Goal: Use online tool/utility: Use online tool/utility

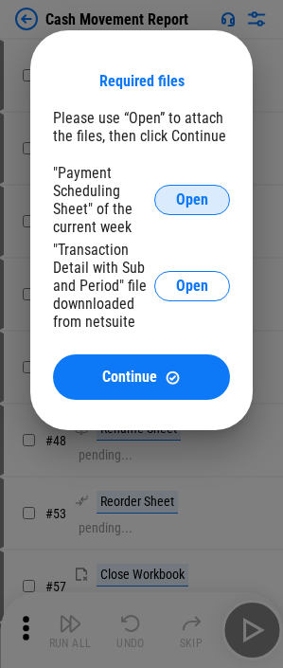
click at [212, 197] on button "Open" at bounding box center [192, 200] width 76 height 30
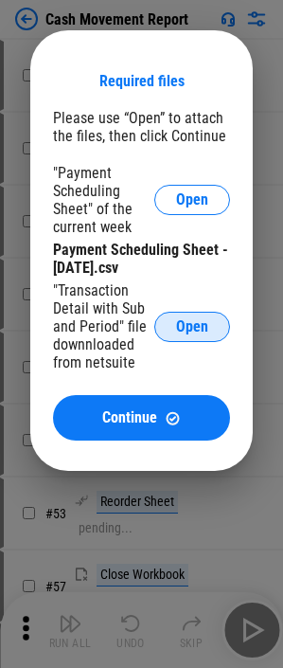
click at [194, 197] on button "Open" at bounding box center [192, 327] width 76 height 30
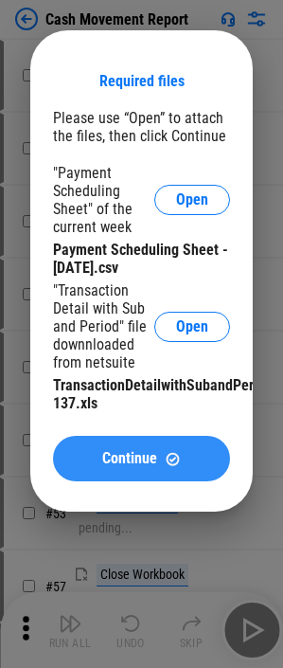
click at [213, 197] on button "Continue" at bounding box center [141, 458] width 177 height 45
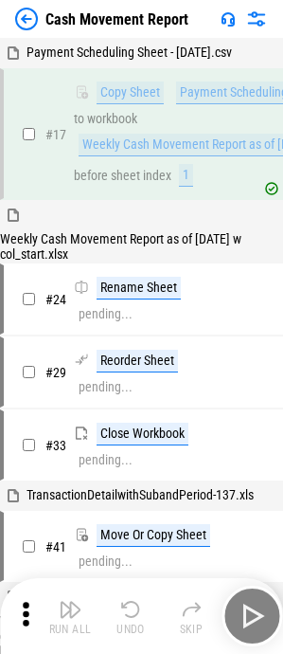
click at [254, 197] on div "Run All Undo Skip" at bounding box center [143, 616] width 264 height 61
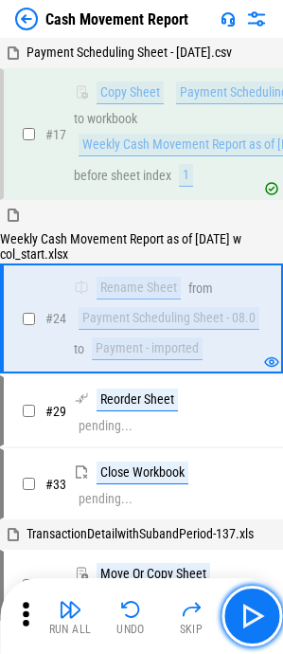
click at [254, 197] on img "button" at bounding box center [252, 616] width 30 height 30
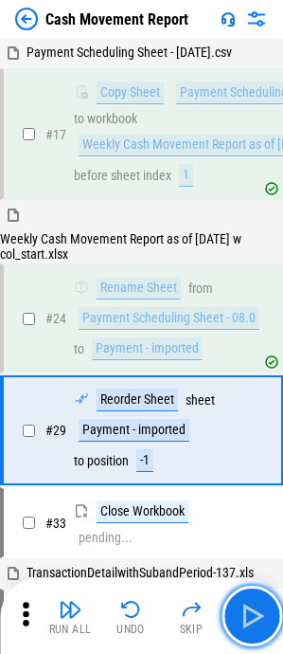
click at [254, 197] on img "button" at bounding box center [252, 616] width 30 height 30
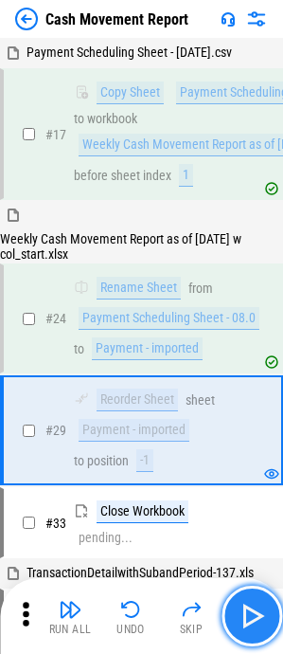
click at [260, 197] on img "button" at bounding box center [252, 616] width 30 height 30
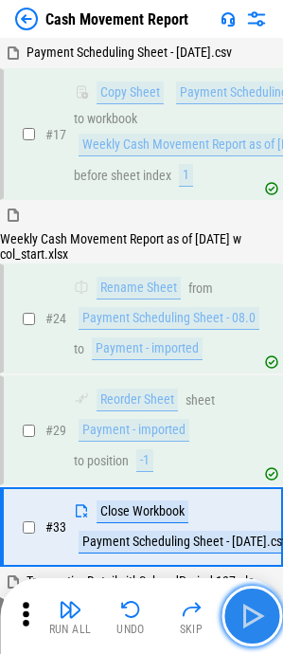
click at [260, 197] on img "button" at bounding box center [252, 616] width 30 height 30
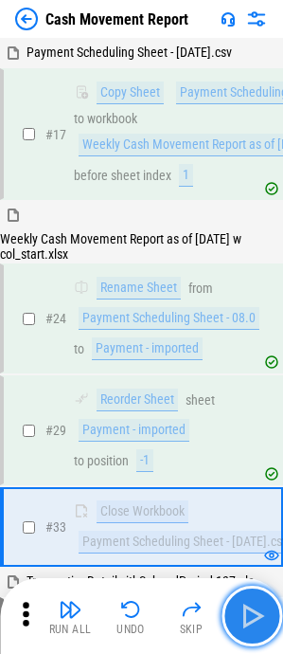
click at [260, 197] on img "button" at bounding box center [252, 616] width 30 height 30
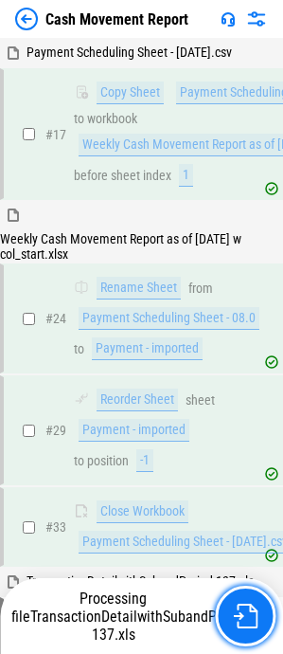
click at [260, 197] on button "button" at bounding box center [245, 616] width 61 height 61
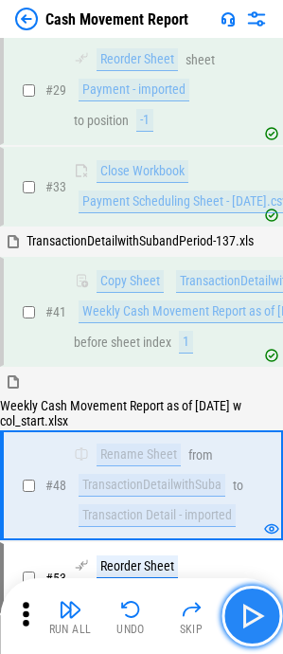
click at [260, 197] on img "button" at bounding box center [252, 616] width 30 height 30
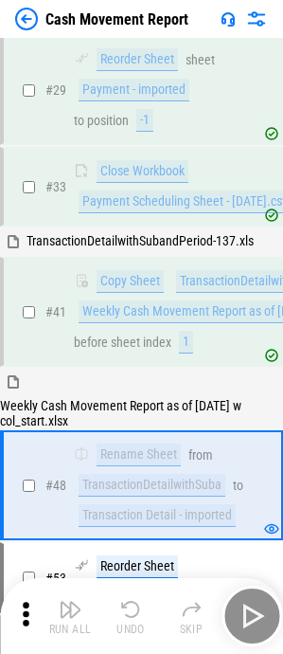
scroll to position [477, 0]
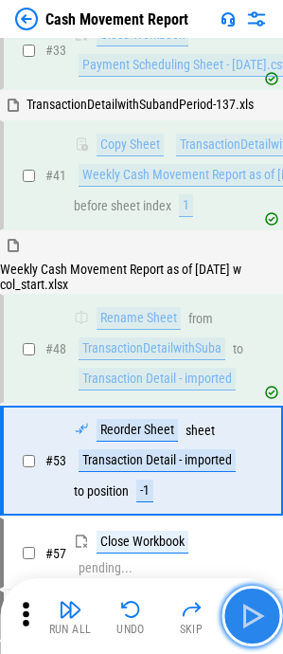
click at [260, 197] on img "button" at bounding box center [252, 616] width 30 height 30
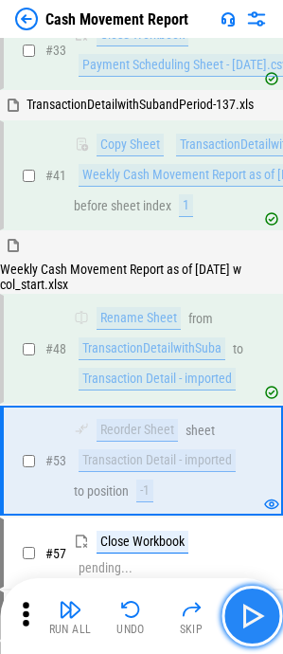
click at [260, 197] on img "button" at bounding box center [252, 616] width 30 height 30
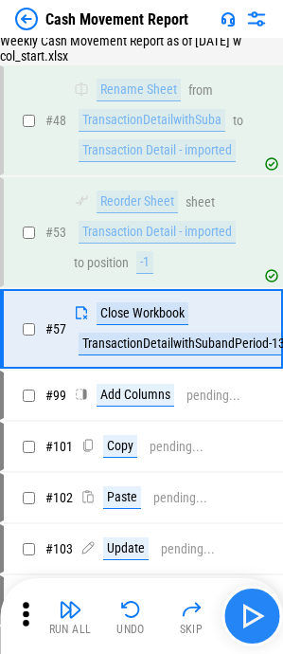
scroll to position [711, 0]
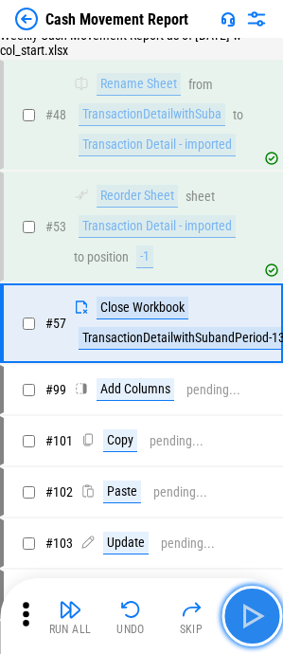
click at [260, 197] on img "button" at bounding box center [252, 616] width 30 height 30
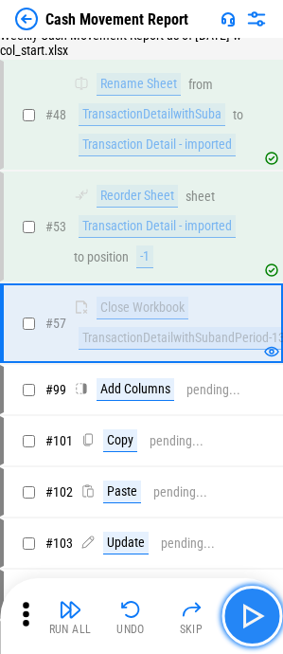
click at [260, 197] on img "button" at bounding box center [252, 616] width 30 height 30
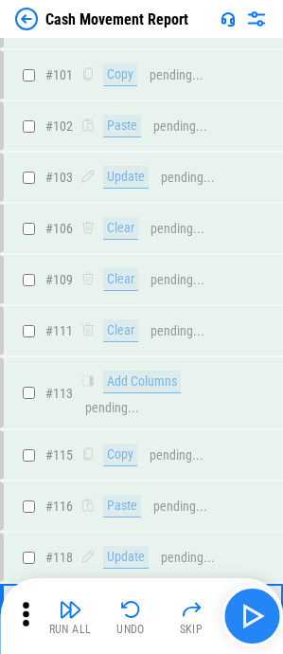
scroll to position [1388, 0]
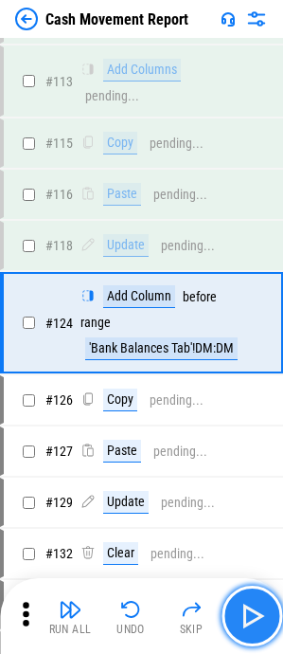
click at [260, 197] on img "button" at bounding box center [252, 616] width 30 height 30
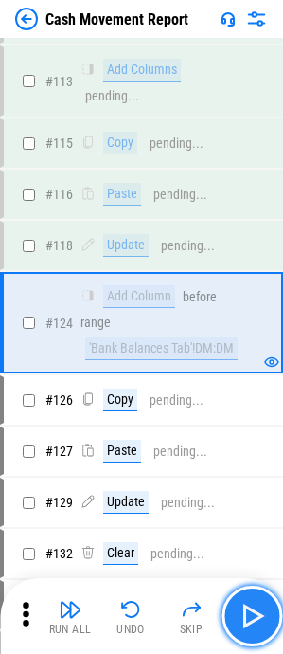
click at [260, 197] on img "button" at bounding box center [252, 616] width 30 height 30
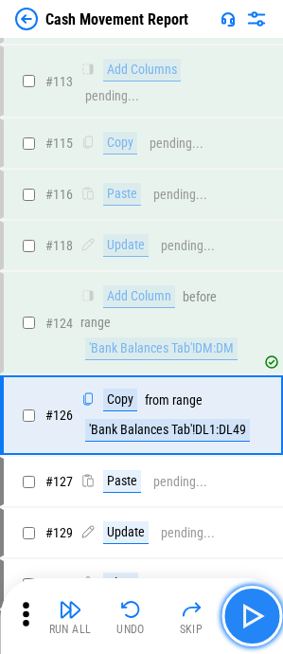
click at [260, 197] on img "button" at bounding box center [252, 616] width 30 height 30
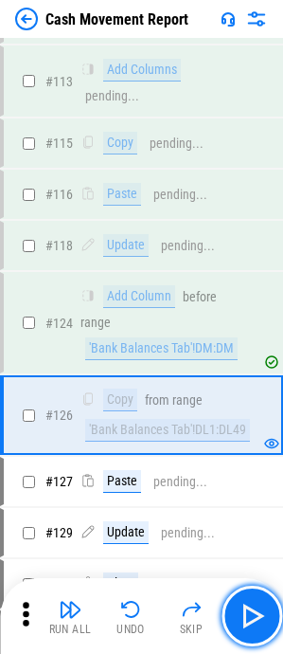
click at [255, 197] on img "button" at bounding box center [252, 616] width 30 height 30
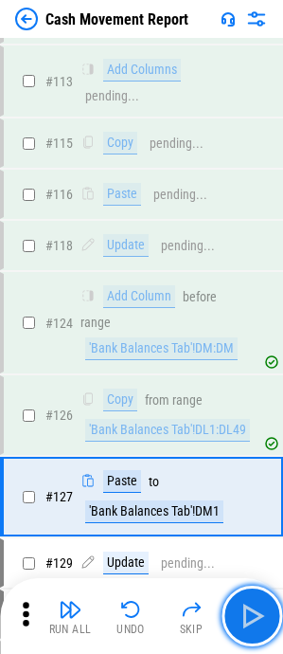
click at [255, 197] on img "button" at bounding box center [252, 616] width 30 height 30
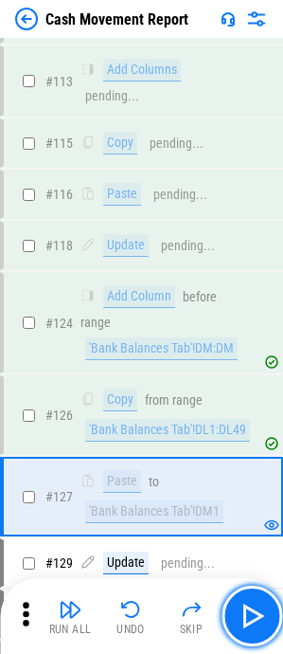
click at [255, 197] on img "button" at bounding box center [252, 616] width 30 height 30
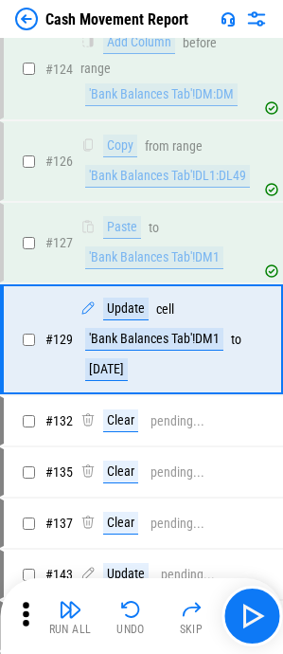
scroll to position [1658, 0]
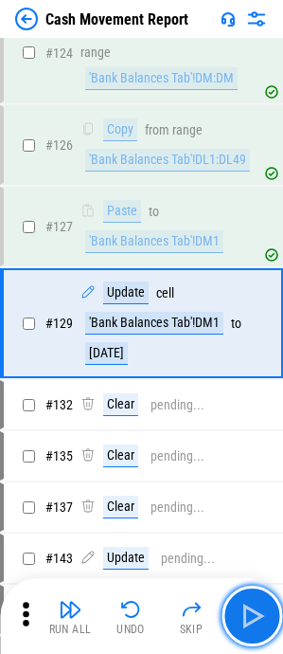
click at [255, 197] on img "button" at bounding box center [252, 616] width 30 height 30
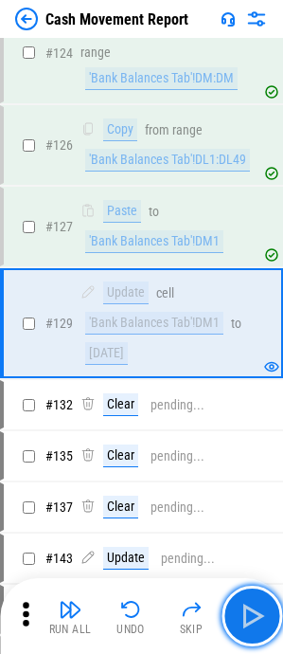
click at [255, 197] on img "button" at bounding box center [252, 616] width 30 height 30
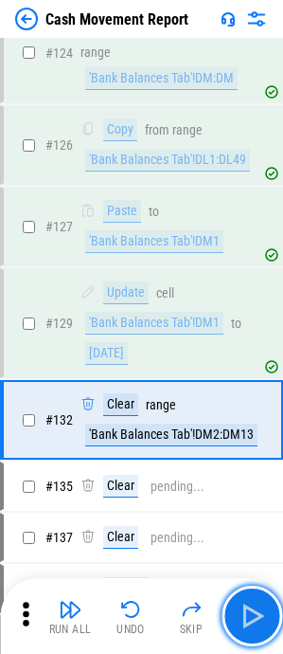
click at [255, 197] on img "button" at bounding box center [252, 616] width 30 height 30
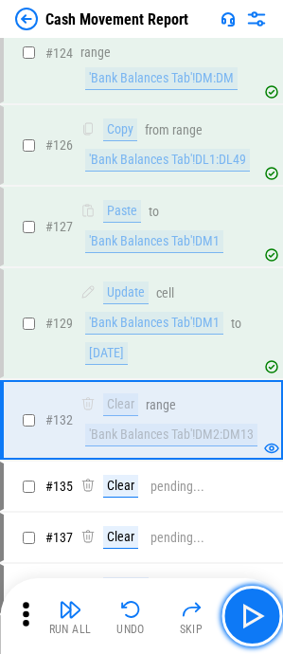
click at [255, 197] on img "button" at bounding box center [252, 616] width 30 height 30
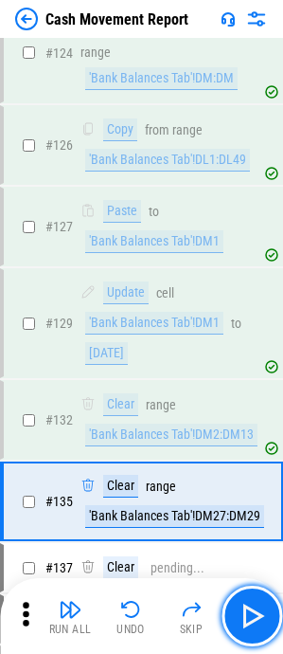
click at [255, 197] on img "button" at bounding box center [252, 616] width 30 height 30
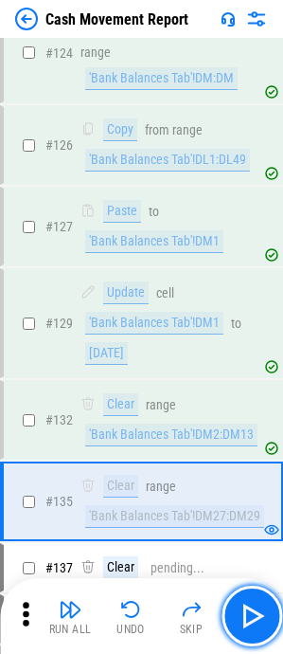
click at [255, 197] on img "button" at bounding box center [252, 616] width 30 height 30
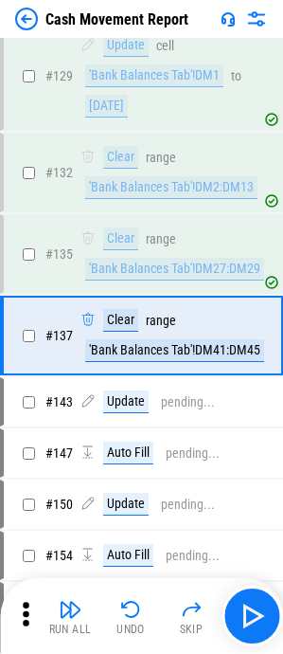
scroll to position [1918, 0]
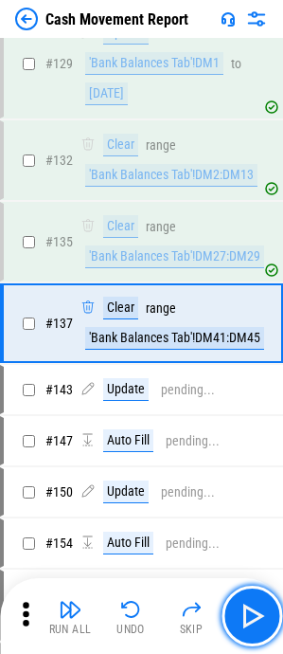
click at [255, 197] on img "button" at bounding box center [252, 616] width 30 height 30
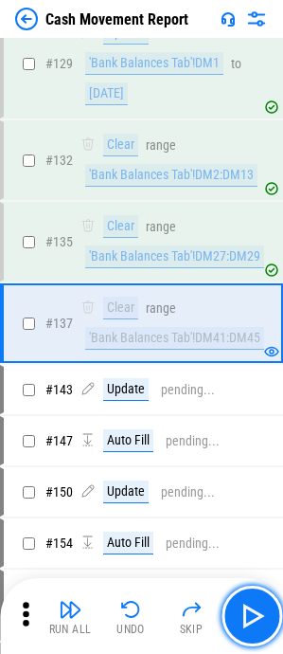
click at [255, 197] on img "button" at bounding box center [252, 616] width 30 height 30
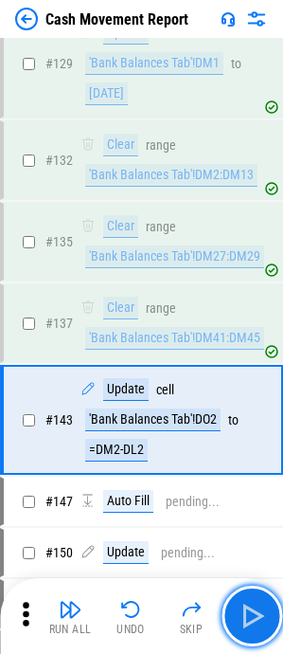
click at [255, 197] on img "button" at bounding box center [252, 616] width 30 height 30
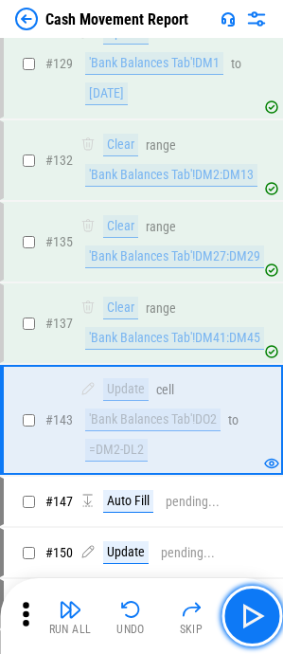
click at [255, 197] on img "button" at bounding box center [252, 616] width 30 height 30
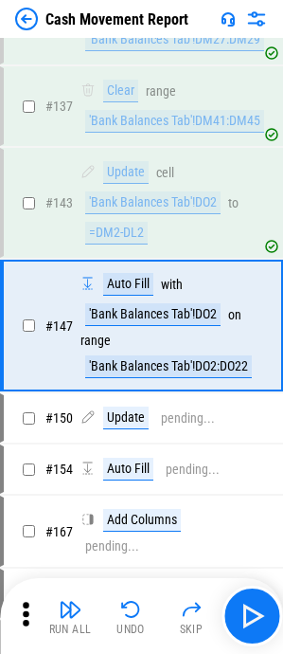
scroll to position [2138, 0]
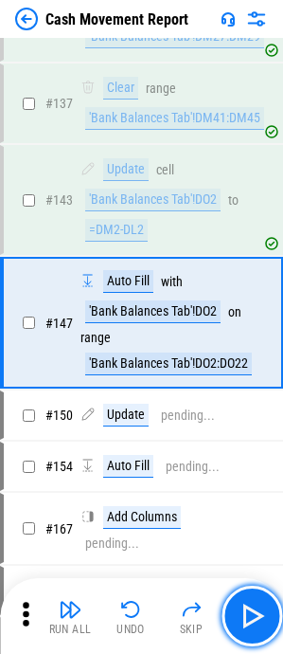
click at [255, 197] on img "button" at bounding box center [252, 616] width 30 height 30
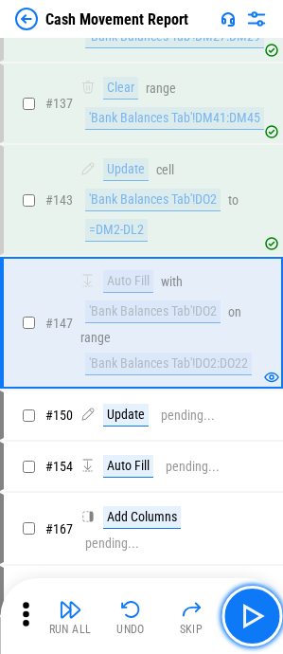
click at [255, 197] on img "button" at bounding box center [252, 616] width 30 height 30
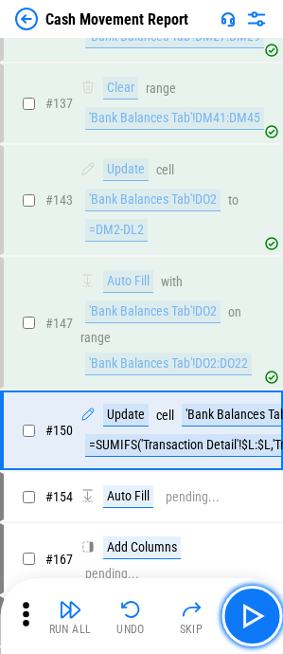
click at [255, 197] on img "button" at bounding box center [252, 616] width 30 height 30
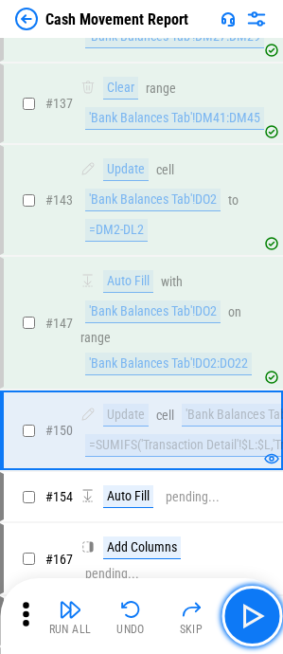
click at [255, 197] on img "button" at bounding box center [252, 616] width 30 height 30
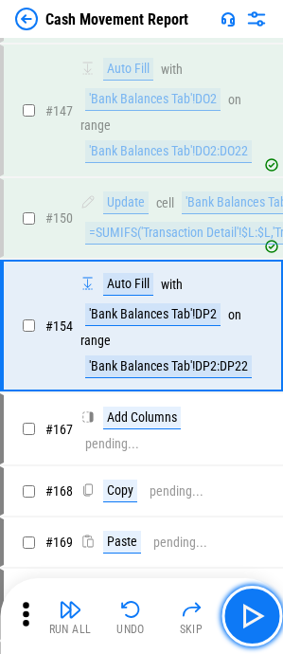
scroll to position [2353, 0]
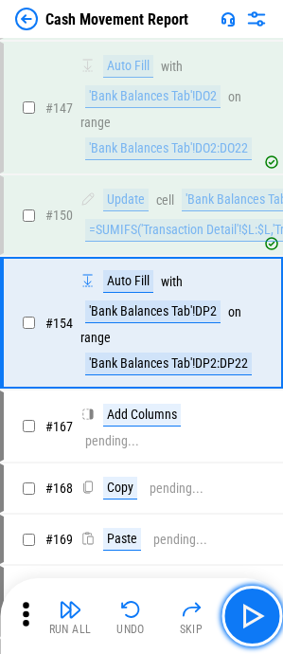
click at [255, 197] on img "button" at bounding box center [252, 616] width 30 height 30
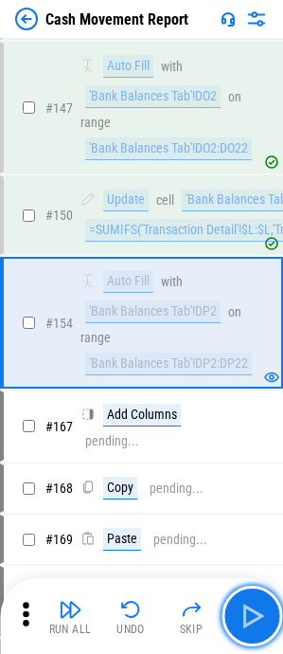
click at [255, 197] on img "button" at bounding box center [252, 616] width 30 height 30
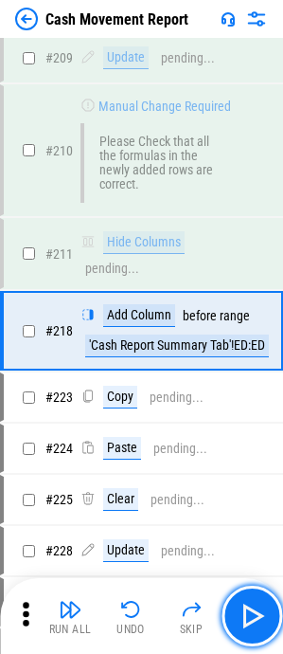
scroll to position [4055, 0]
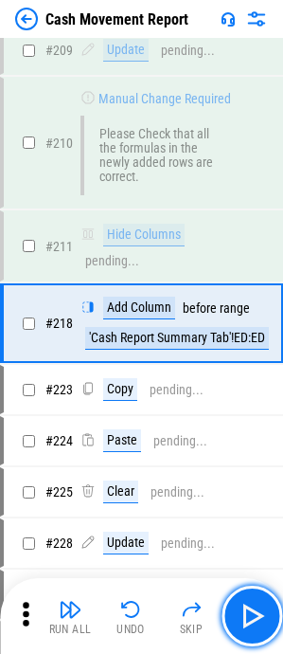
click at [255, 197] on img "button" at bounding box center [252, 616] width 30 height 30
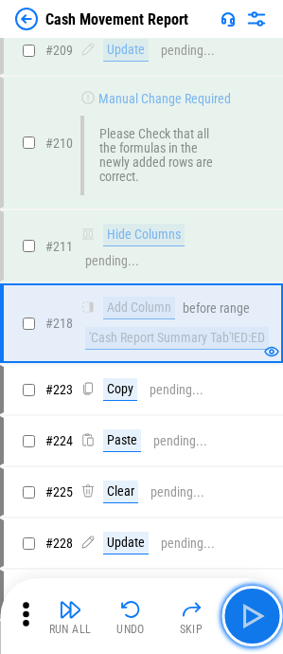
click at [255, 197] on img "button" at bounding box center [252, 616] width 30 height 30
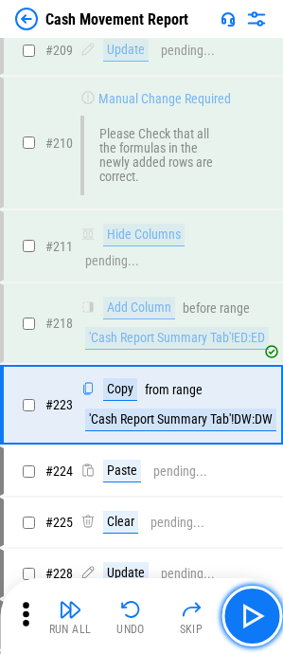
click at [255, 197] on img "button" at bounding box center [252, 616] width 30 height 30
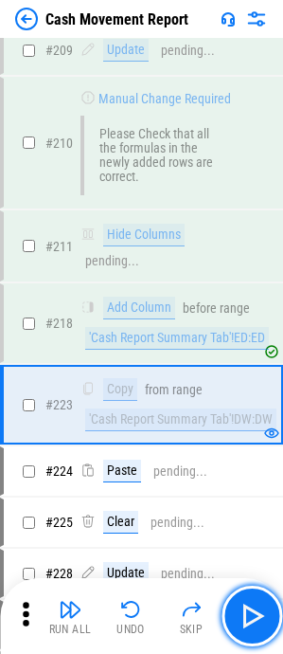
click at [255, 197] on img "button" at bounding box center [252, 616] width 30 height 30
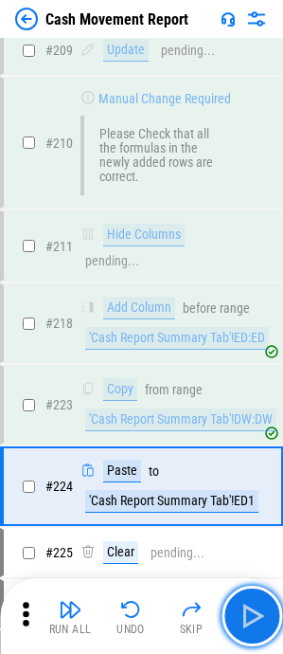
click at [255, 197] on img "button" at bounding box center [252, 616] width 30 height 30
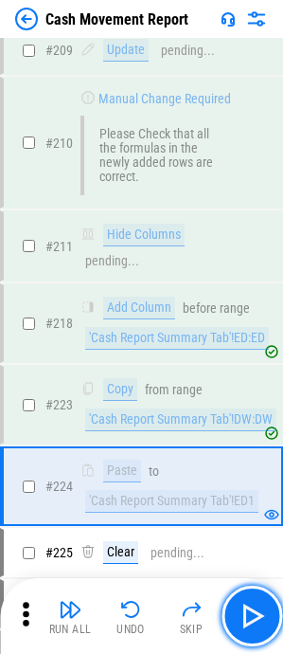
click at [255, 197] on img "button" at bounding box center [252, 616] width 30 height 30
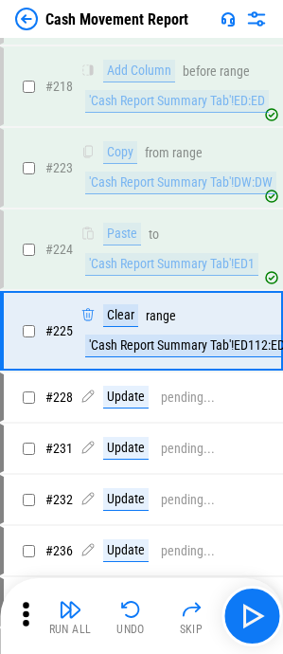
scroll to position [4300, 0]
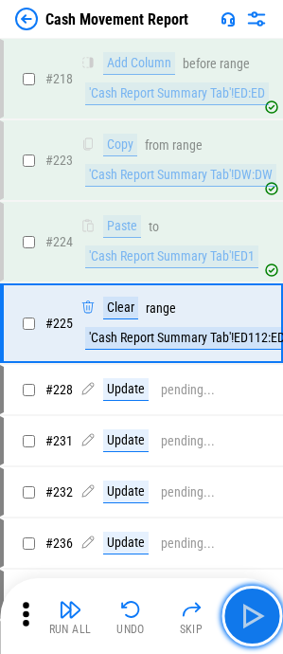
click at [255, 197] on img "button" at bounding box center [252, 616] width 30 height 30
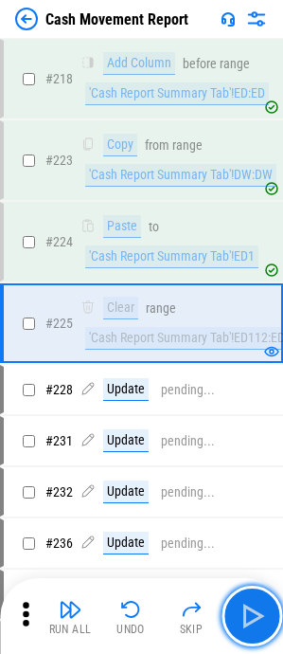
click at [255, 197] on img "button" at bounding box center [252, 616] width 30 height 30
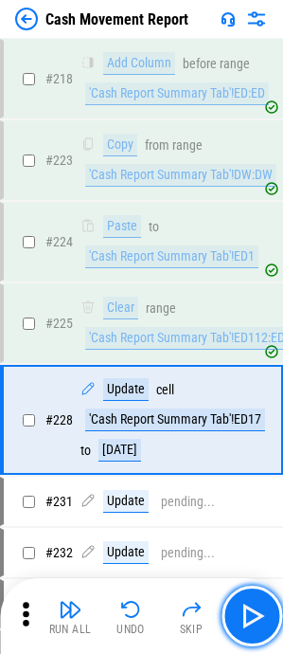
click at [255, 197] on img "button" at bounding box center [252, 616] width 30 height 30
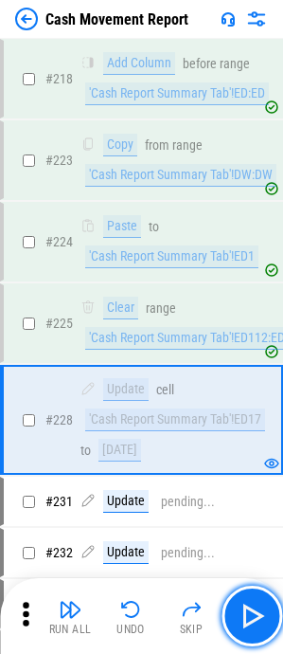
click at [255, 197] on img "button" at bounding box center [252, 616] width 30 height 30
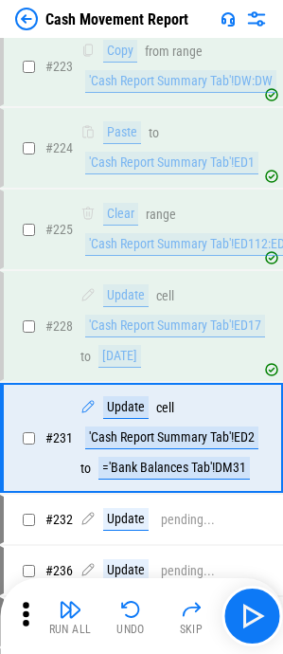
scroll to position [4508, 0]
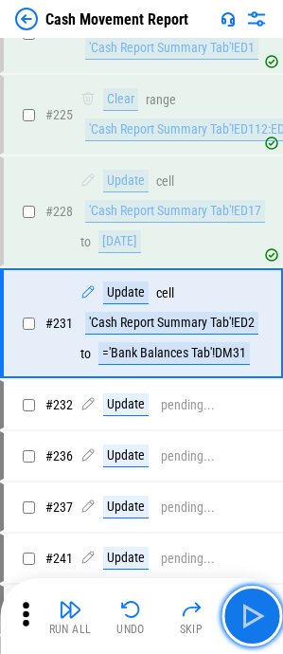
click at [255, 197] on img "button" at bounding box center [252, 616] width 30 height 30
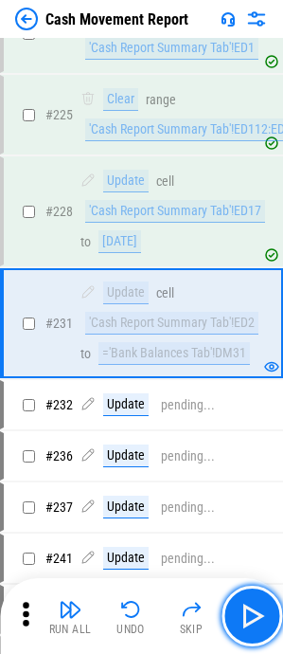
click at [255, 197] on img "button" at bounding box center [252, 616] width 30 height 30
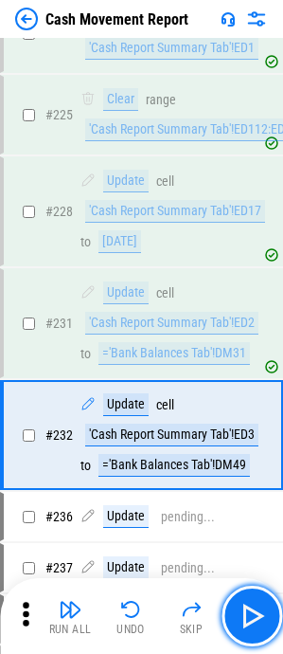
click at [255, 197] on img "button" at bounding box center [252, 616] width 30 height 30
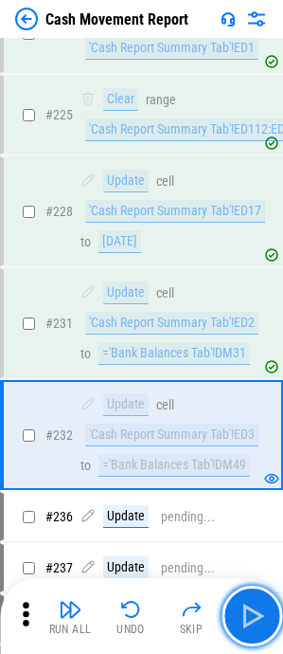
click at [255, 197] on img "button" at bounding box center [252, 616] width 30 height 30
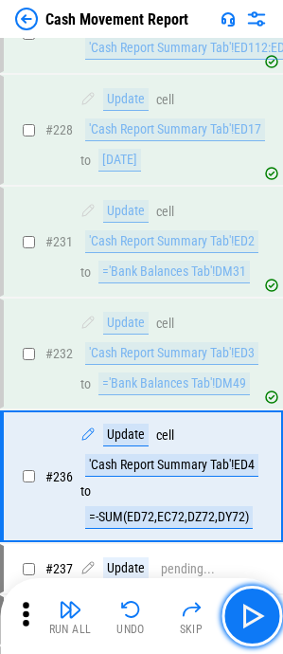
click at [255, 197] on img "button" at bounding box center [252, 616] width 30 height 30
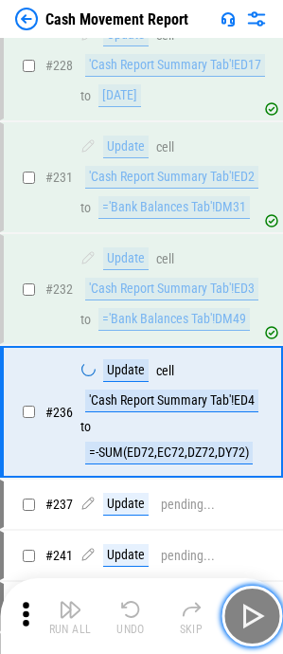
click at [255, 197] on img "button" at bounding box center [252, 616] width 30 height 30
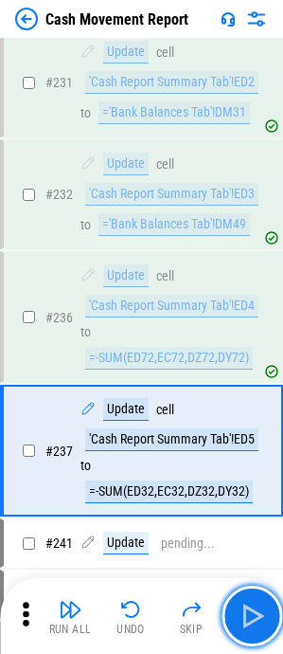
click at [255, 197] on img "button" at bounding box center [252, 616] width 30 height 30
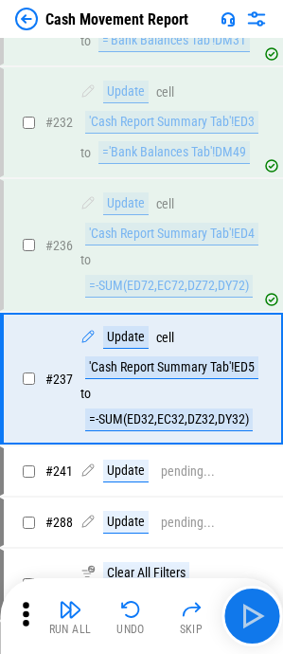
scroll to position [4855, 0]
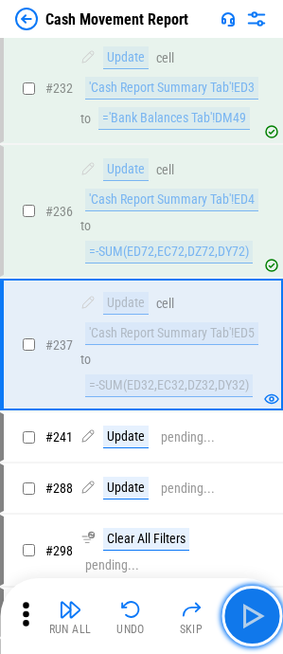
click at [255, 197] on img "button" at bounding box center [252, 616] width 30 height 30
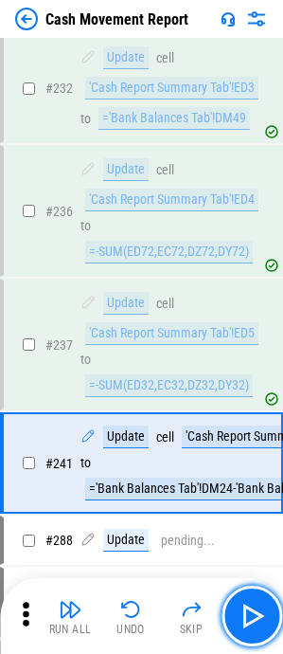
click at [255, 197] on img "button" at bounding box center [252, 616] width 30 height 30
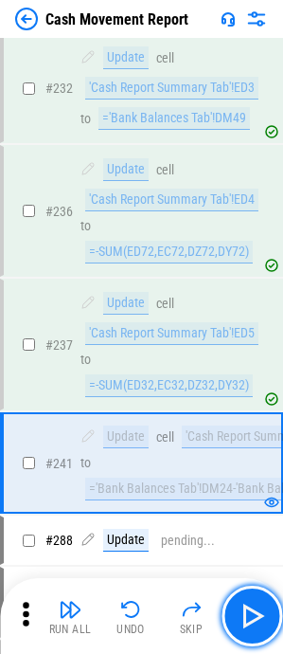
click at [255, 197] on img "button" at bounding box center [252, 616] width 30 height 30
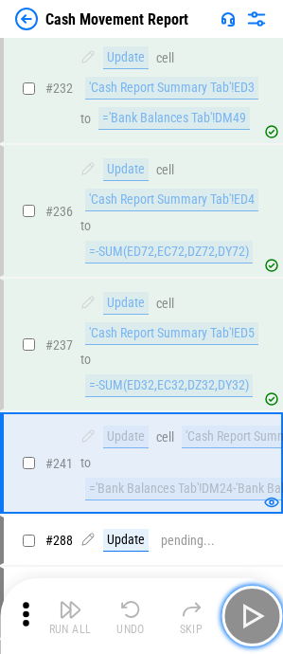
click at [255, 197] on img "button" at bounding box center [252, 616] width 30 height 30
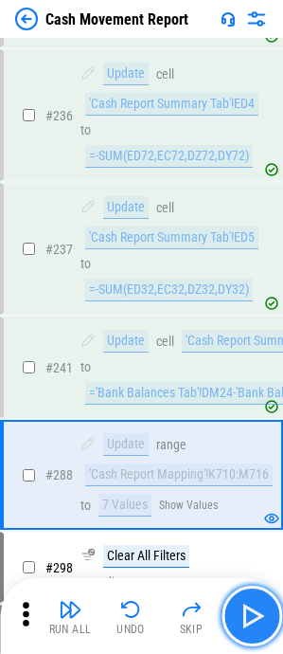
click at [255, 197] on img "button" at bounding box center [252, 616] width 30 height 30
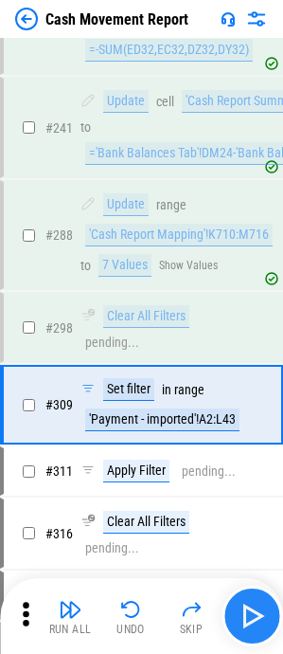
scroll to position [5272, 0]
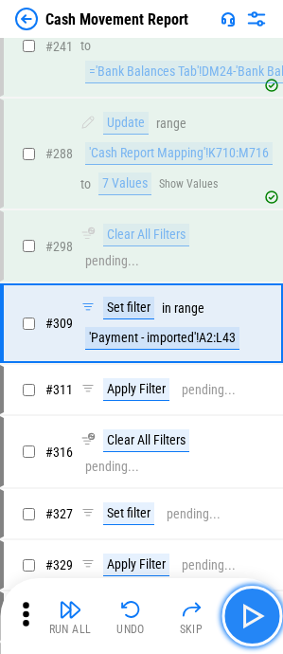
click at [255, 197] on img "button" at bounding box center [252, 616] width 30 height 30
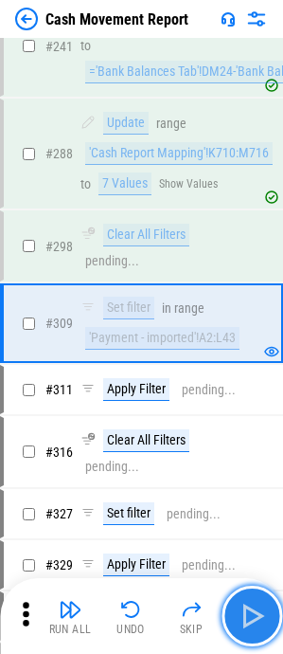
click at [255, 197] on img "button" at bounding box center [252, 616] width 30 height 30
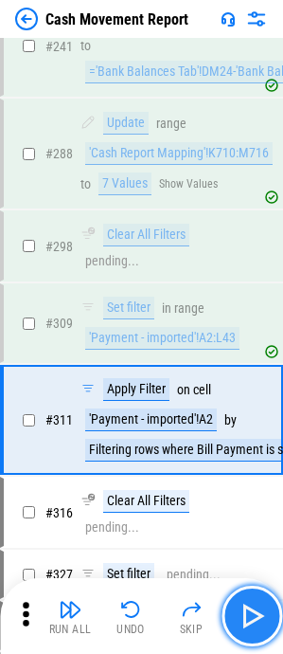
click at [255, 197] on img "button" at bounding box center [252, 616] width 30 height 30
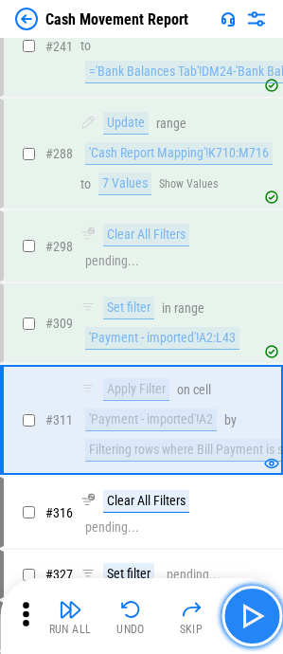
click at [255, 197] on img "button" at bounding box center [252, 616] width 30 height 30
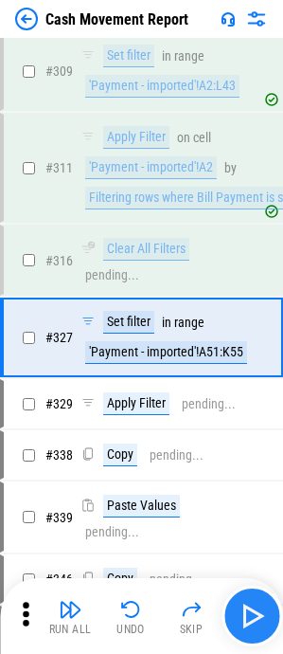
scroll to position [5538, 0]
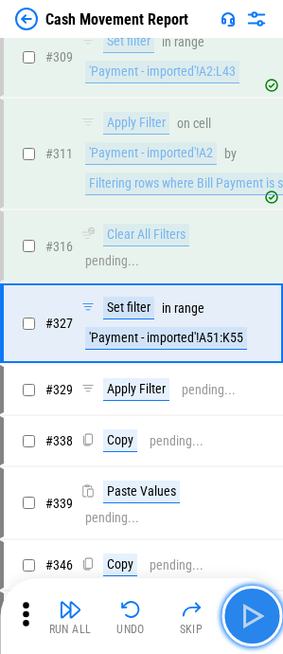
click at [255, 197] on img "button" at bounding box center [252, 616] width 30 height 30
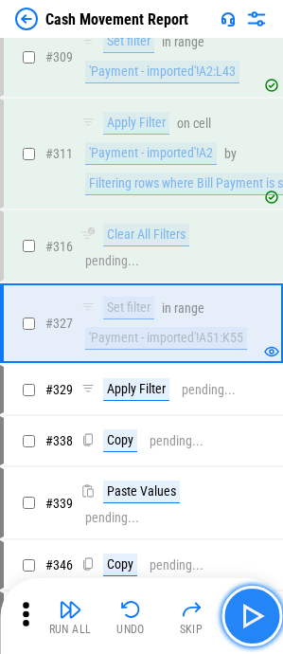
click at [255, 197] on img "button" at bounding box center [252, 616] width 30 height 30
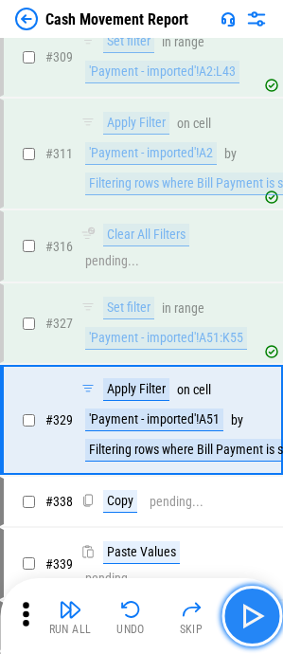
click at [255, 197] on img "button" at bounding box center [252, 616] width 30 height 30
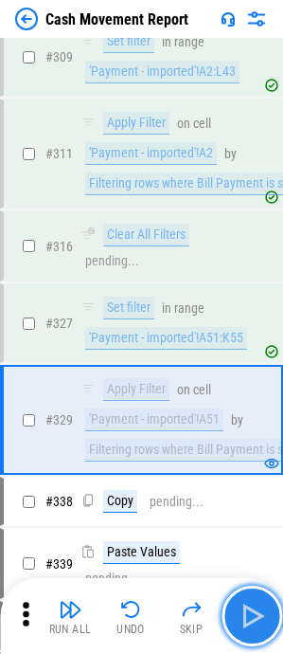
click at [255, 197] on img "button" at bounding box center [252, 616] width 30 height 30
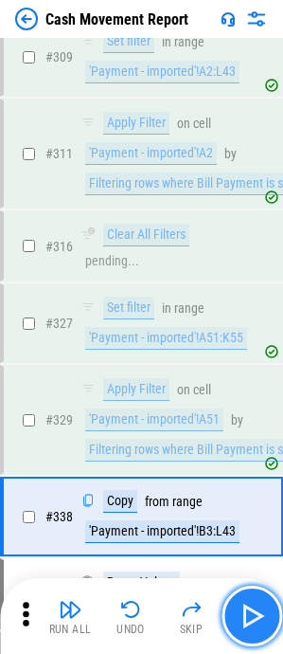
click at [255, 197] on img "button" at bounding box center [252, 616] width 30 height 30
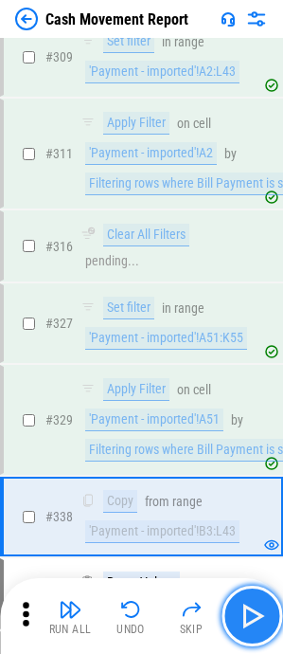
click at [255, 197] on img "button" at bounding box center [252, 616] width 30 height 30
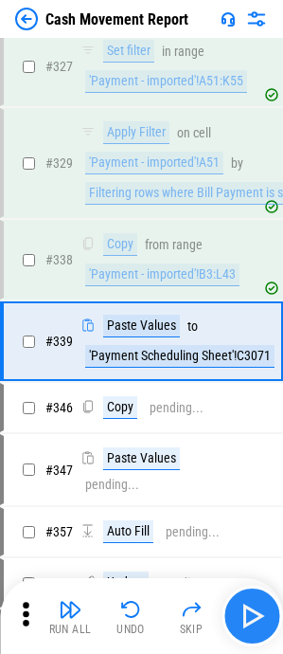
scroll to position [5813, 0]
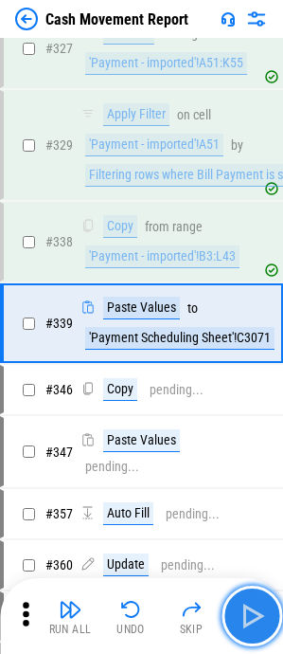
click at [255, 197] on img "button" at bounding box center [252, 616] width 30 height 30
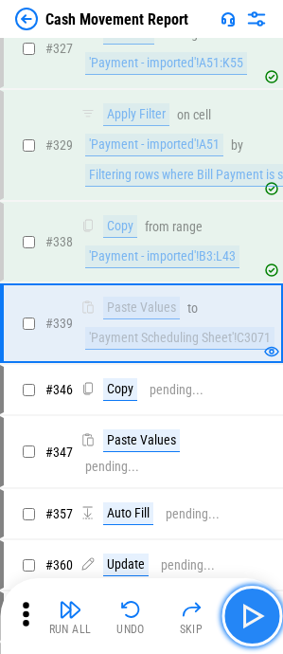
click at [255, 197] on img "button" at bounding box center [252, 616] width 30 height 30
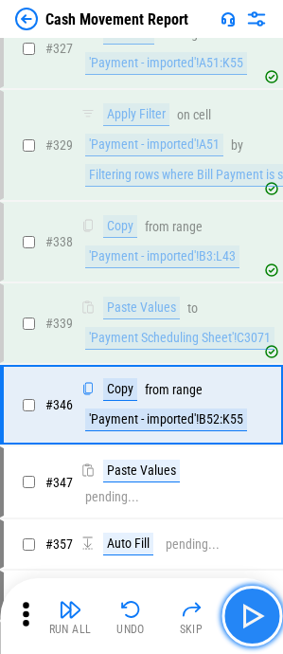
click at [255, 197] on img "button" at bounding box center [252, 616] width 30 height 30
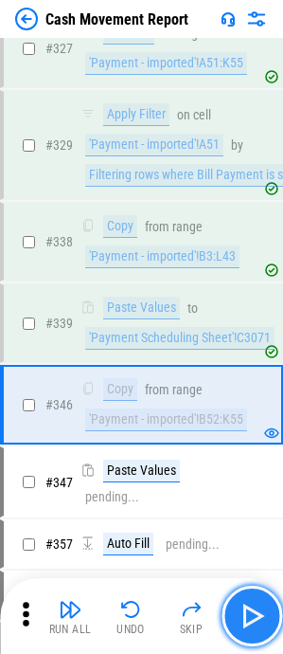
click at [255, 197] on img "button" at bounding box center [252, 616] width 30 height 30
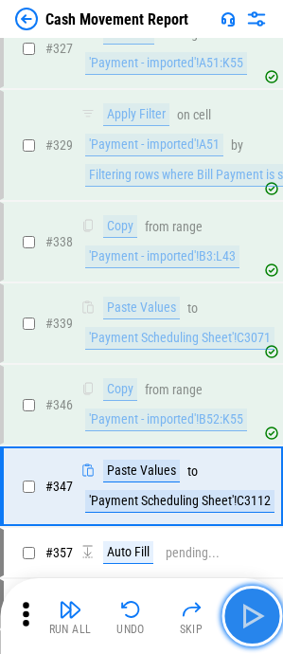
click at [255, 197] on img "button" at bounding box center [252, 616] width 30 height 30
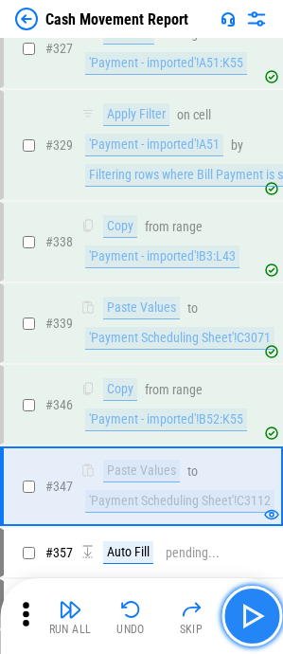
click at [255, 197] on img "button" at bounding box center [252, 616] width 30 height 30
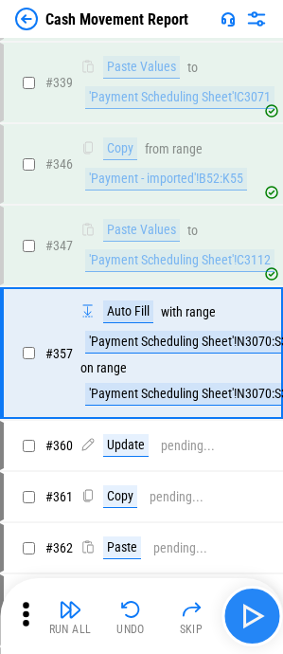
scroll to position [6084, 0]
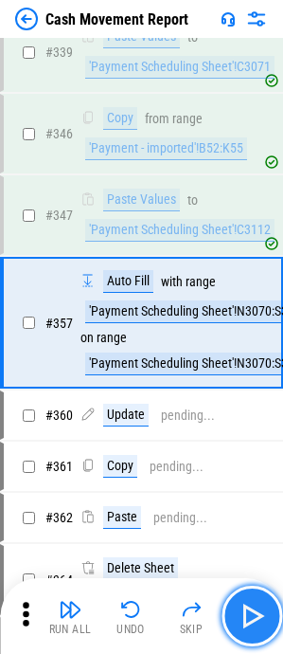
click at [255, 197] on img "button" at bounding box center [252, 616] width 30 height 30
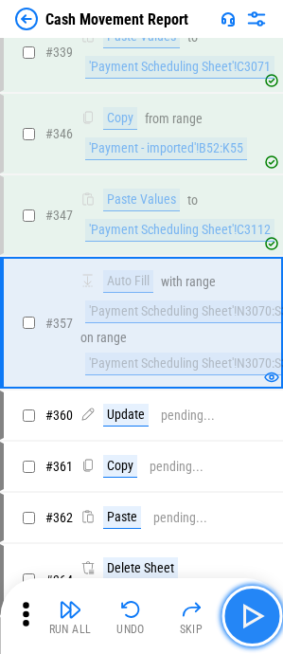
click at [255, 197] on img "button" at bounding box center [252, 616] width 30 height 30
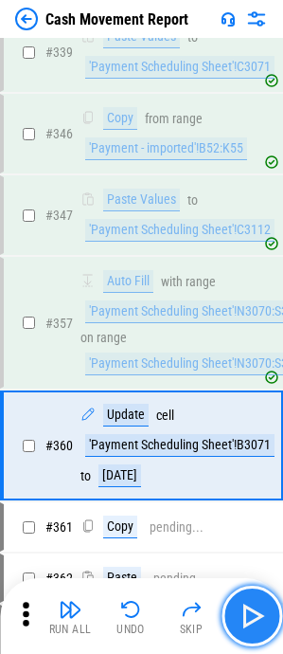
click at [255, 197] on img "button" at bounding box center [252, 616] width 30 height 30
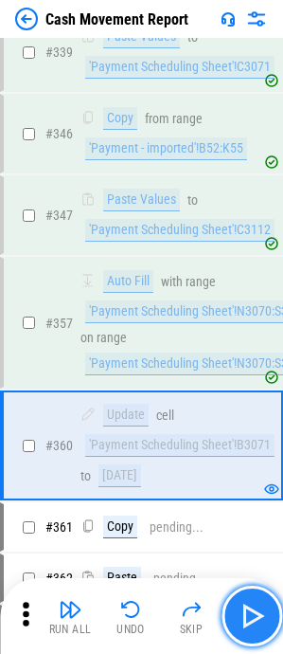
click at [255, 197] on img "button" at bounding box center [252, 616] width 30 height 30
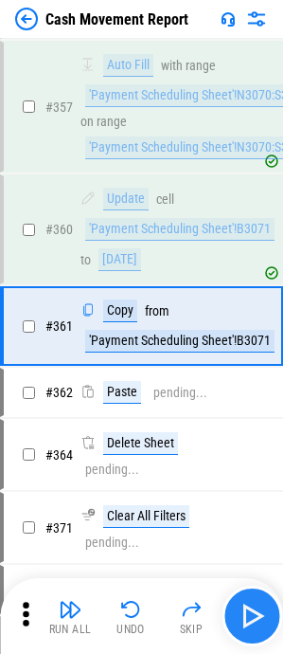
scroll to position [6303, 0]
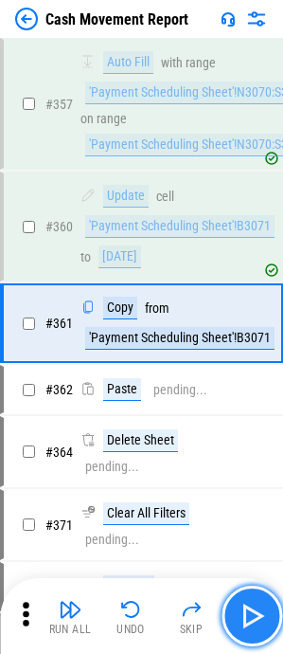
click at [255, 197] on img "button" at bounding box center [252, 616] width 30 height 30
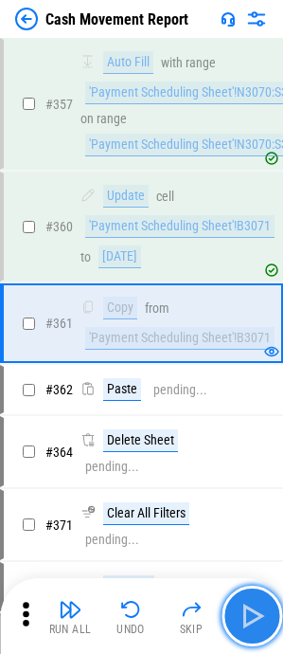
click at [255, 197] on img "button" at bounding box center [252, 616] width 30 height 30
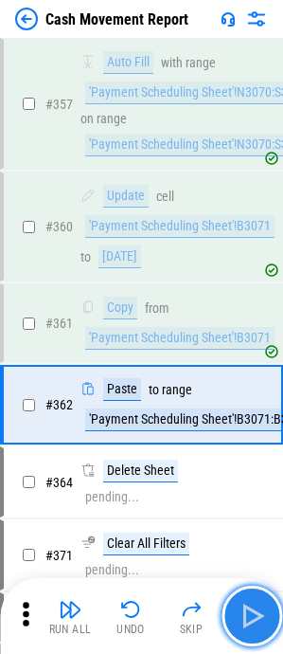
click at [255, 197] on img "button" at bounding box center [252, 616] width 30 height 30
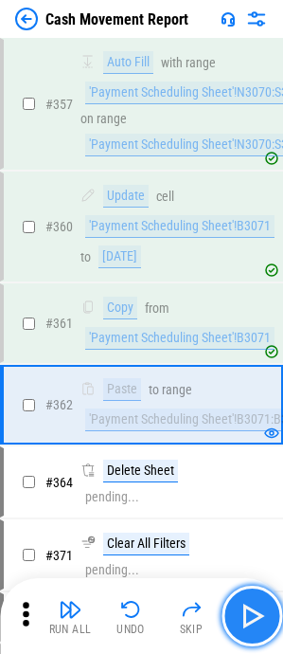
click at [255, 197] on img "button" at bounding box center [252, 616] width 30 height 30
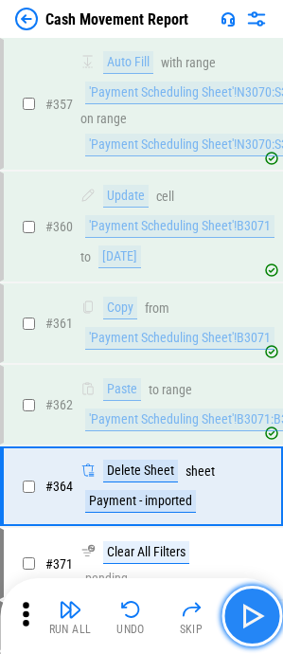
click at [255, 197] on img "button" at bounding box center [252, 616] width 30 height 30
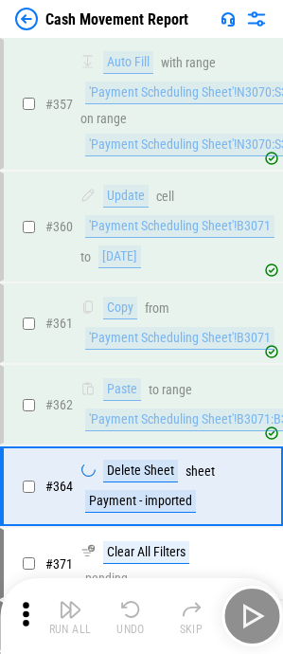
click at [255, 197] on div "Run All Undo Skip" at bounding box center [143, 616] width 264 height 61
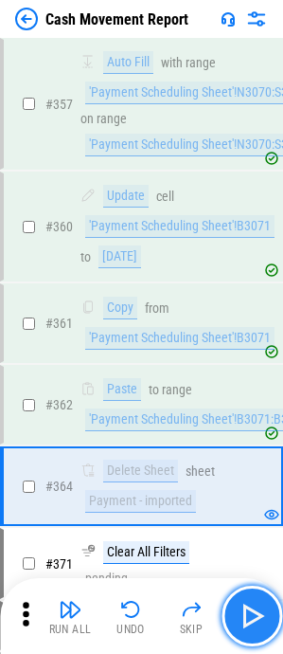
click at [255, 197] on img "button" at bounding box center [252, 616] width 30 height 30
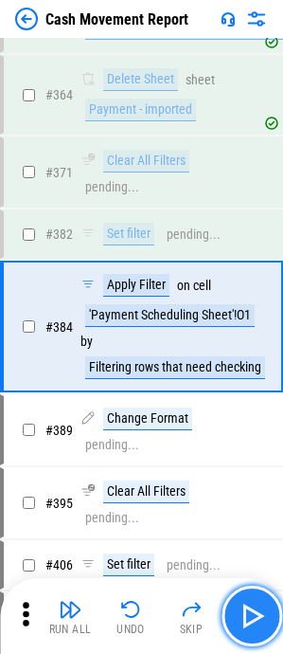
click at [255, 197] on img "button" at bounding box center [252, 616] width 30 height 30
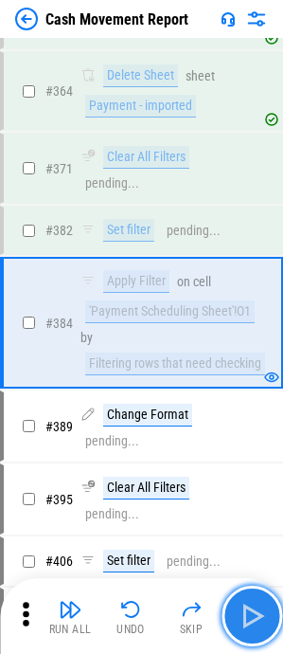
click at [255, 197] on img "button" at bounding box center [252, 616] width 30 height 30
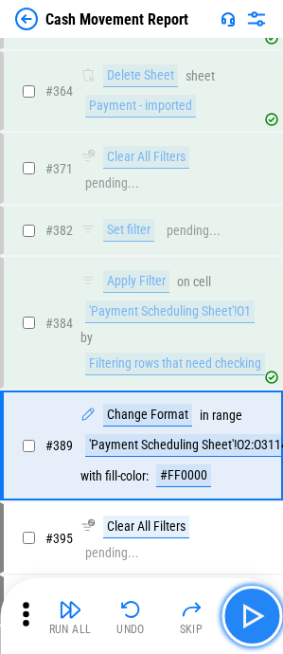
click at [255, 197] on img "button" at bounding box center [252, 616] width 30 height 30
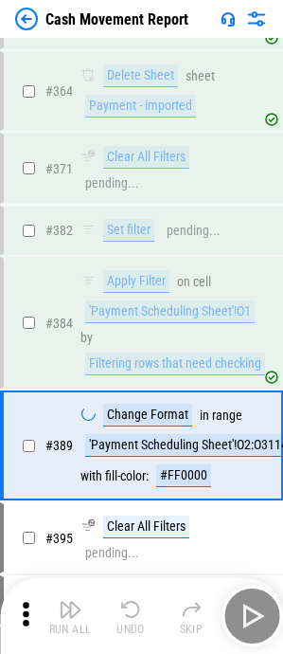
click at [255, 197] on div "Run All Undo Skip" at bounding box center [143, 616] width 264 height 61
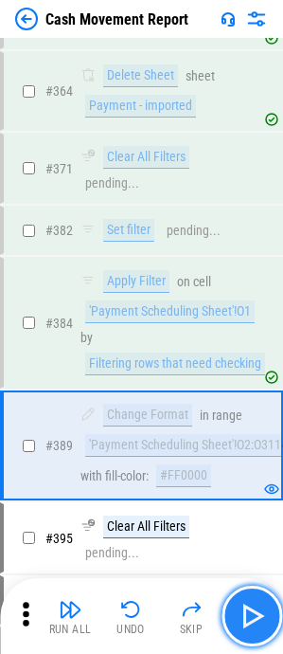
click at [255, 197] on img "button" at bounding box center [252, 616] width 30 height 30
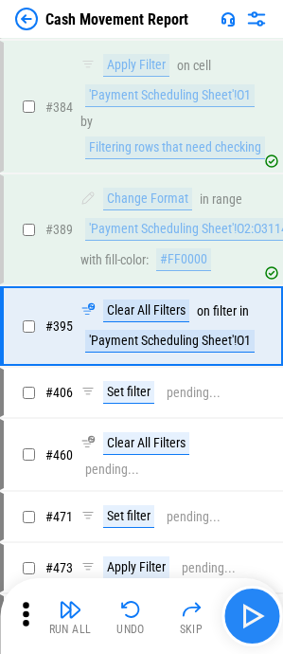
scroll to position [6917, 0]
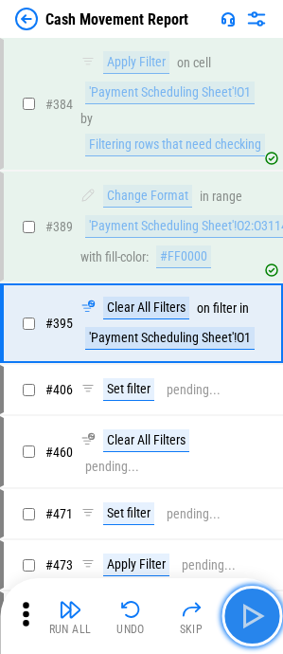
click at [255, 197] on img "button" at bounding box center [252, 616] width 30 height 30
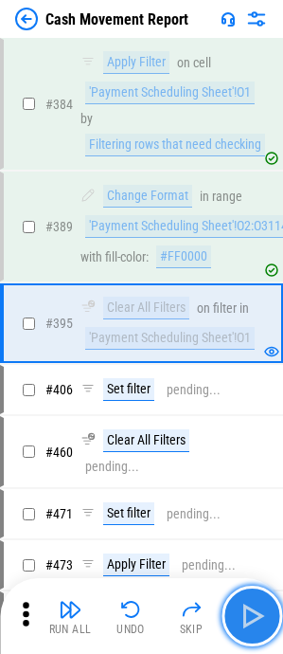
click at [255, 197] on img "button" at bounding box center [252, 616] width 30 height 30
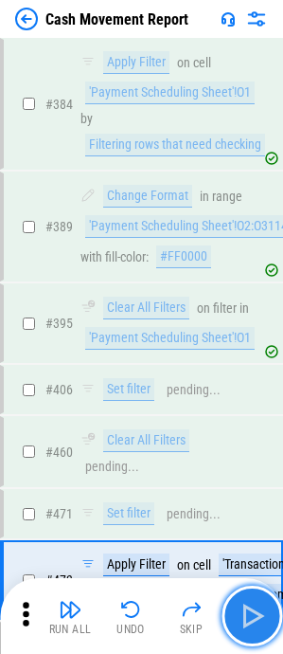
scroll to position [7113, 0]
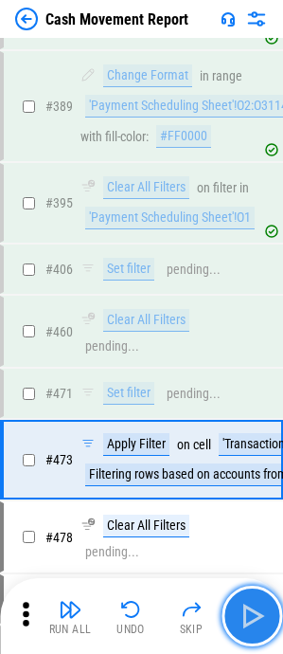
click at [255, 197] on img "button" at bounding box center [252, 616] width 30 height 30
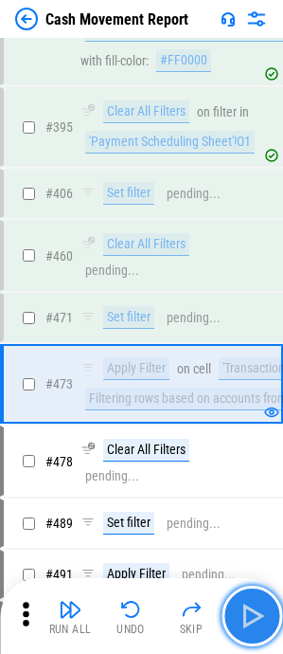
click at [255, 197] on img "button" at bounding box center [252, 616] width 30 height 30
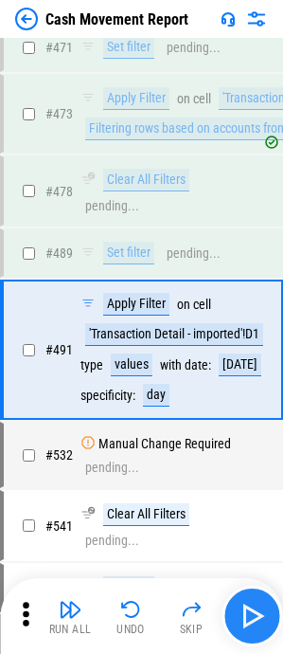
scroll to position [7410, 0]
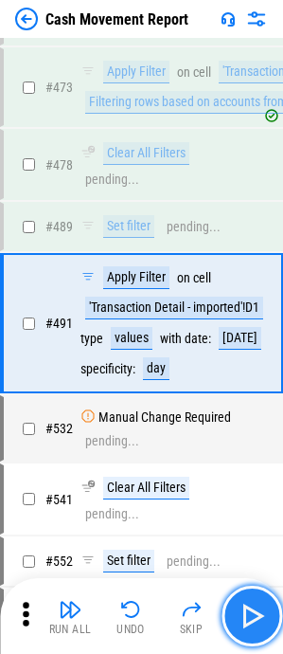
click at [255, 197] on img "button" at bounding box center [252, 616] width 30 height 30
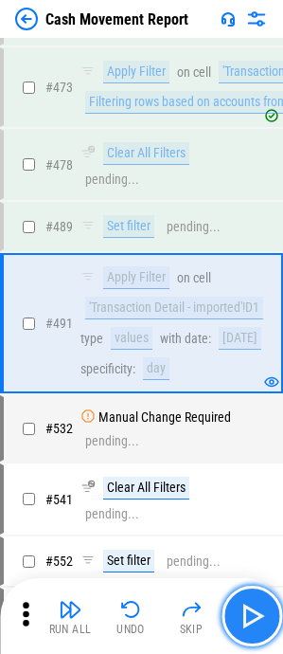
click at [255, 197] on img "button" at bounding box center [252, 616] width 30 height 30
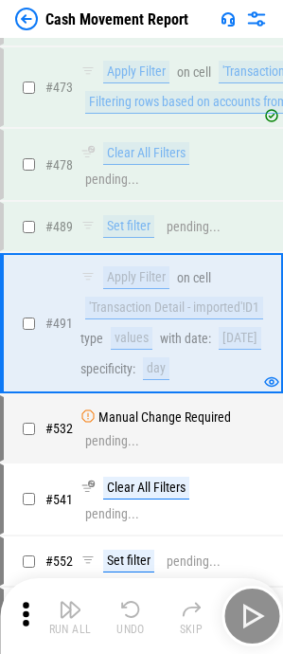
click at [255, 197] on div "Run All Undo Skip" at bounding box center [143, 616] width 264 height 61
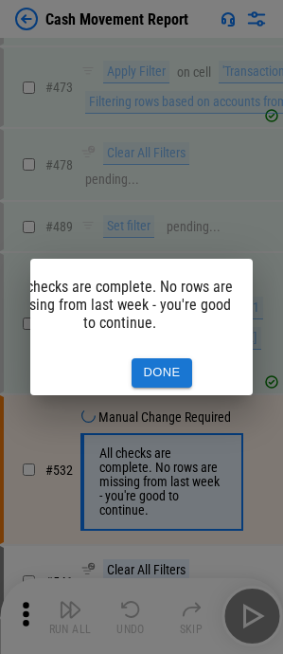
scroll to position [0, 54]
drag, startPoint x: 176, startPoint y: 403, endPoint x: 112, endPoint y: 397, distance: 64.7
click at [112, 197] on div "All checks are complete. No rows are missing from last week - you're good to co…" at bounding box center [141, 327] width 283 height 654
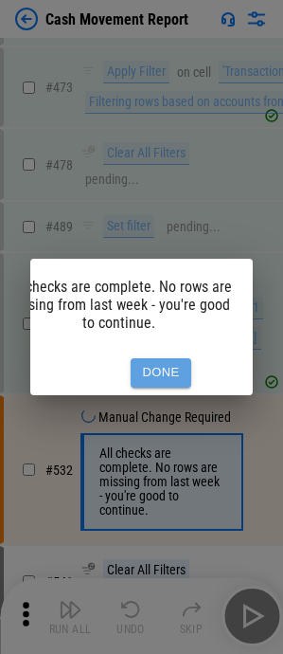
click at [144, 197] on button "Done" at bounding box center [161, 372] width 61 height 29
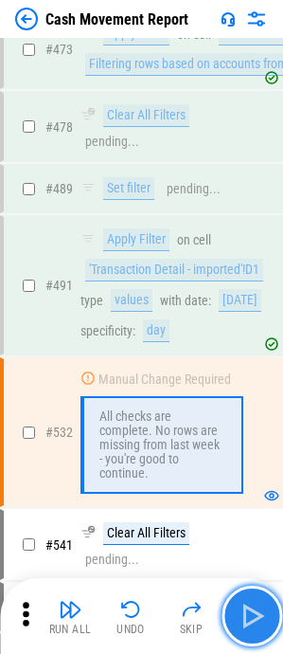
click at [263, 197] on img "button" at bounding box center [252, 616] width 30 height 30
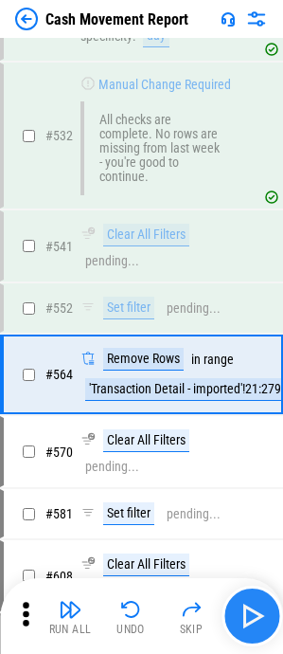
scroll to position [7794, 0]
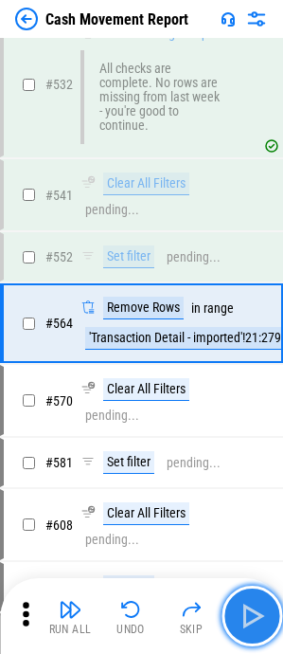
click at [263, 197] on img "button" at bounding box center [252, 616] width 30 height 30
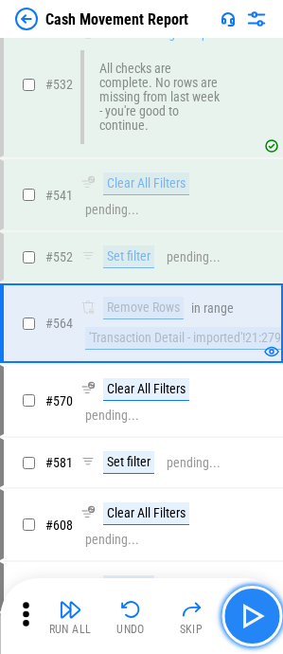
click at [263, 197] on img "button" at bounding box center [252, 616] width 30 height 30
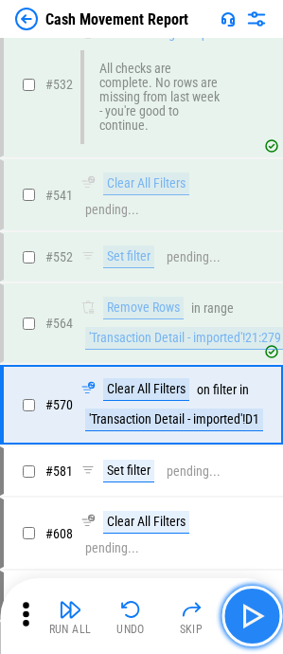
click at [263, 197] on img "button" at bounding box center [252, 616] width 30 height 30
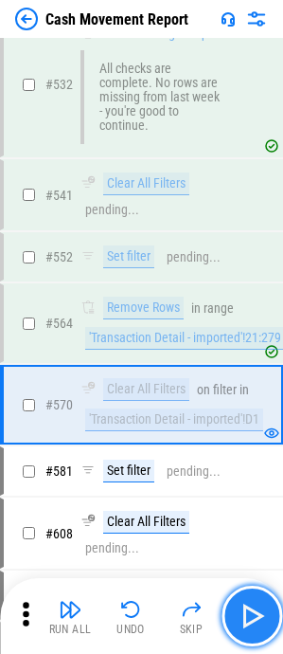
click at [263, 197] on img "button" at bounding box center [252, 616] width 30 height 30
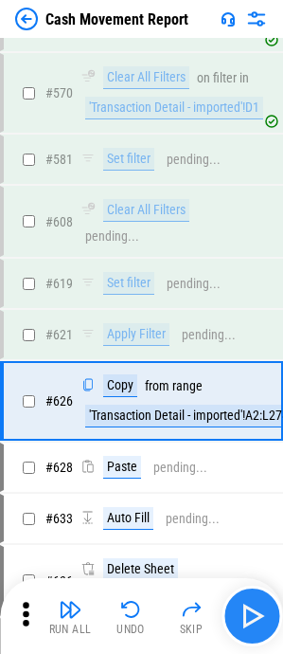
scroll to position [8183, 0]
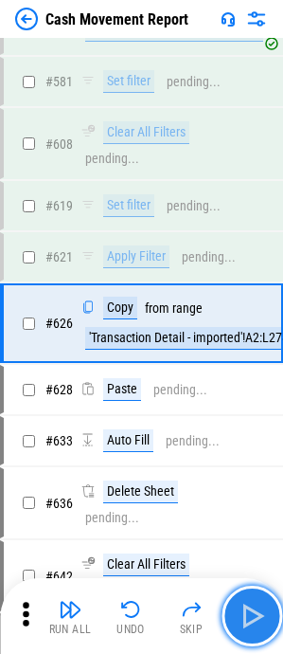
click at [263, 197] on img "button" at bounding box center [252, 616] width 30 height 30
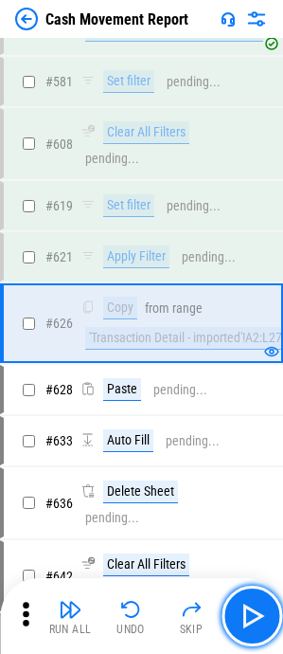
click at [268, 197] on button "button" at bounding box center [252, 616] width 61 height 61
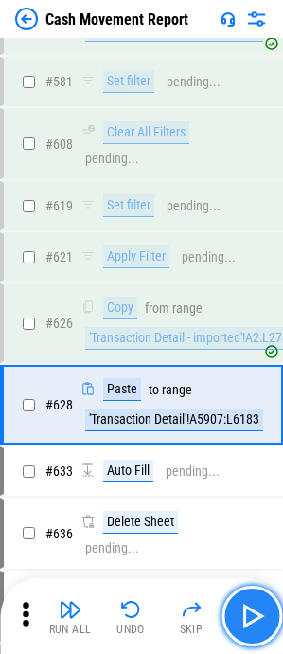
click at [250, 197] on button "button" at bounding box center [252, 616] width 61 height 61
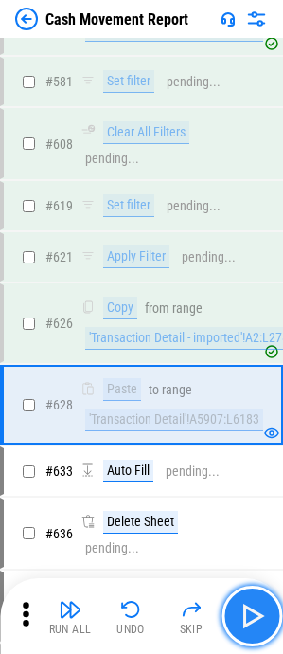
click at [251, 197] on button "button" at bounding box center [252, 616] width 61 height 61
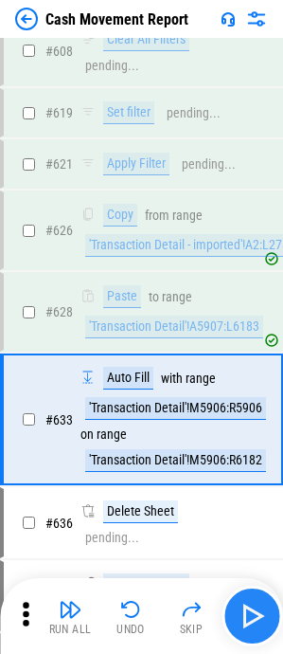
scroll to position [8373, 0]
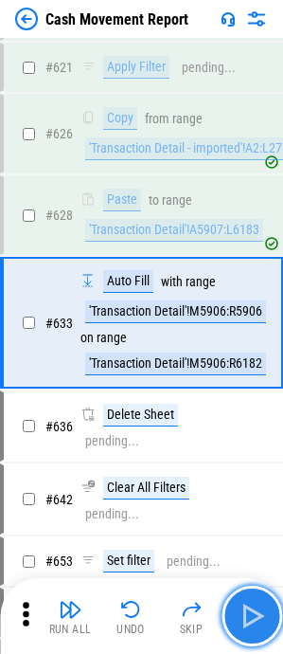
click at [251, 197] on button "button" at bounding box center [252, 616] width 61 height 61
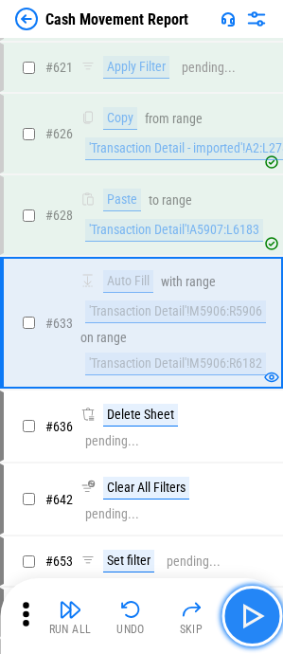
click at [252, 197] on img "button" at bounding box center [252, 616] width 30 height 30
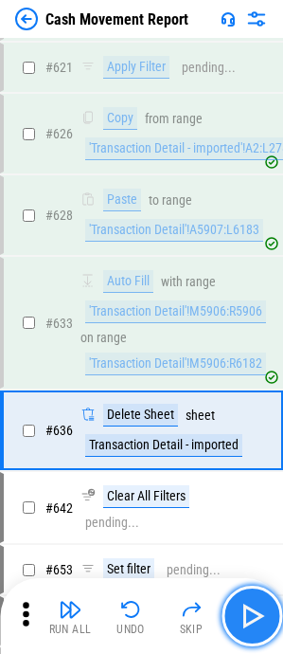
click at [252, 197] on img "button" at bounding box center [252, 616] width 30 height 30
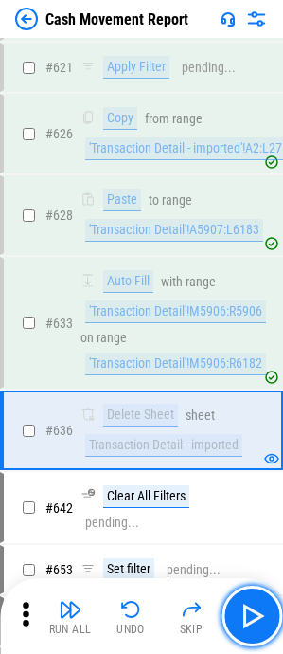
click at [259, 197] on img "button" at bounding box center [252, 616] width 30 height 30
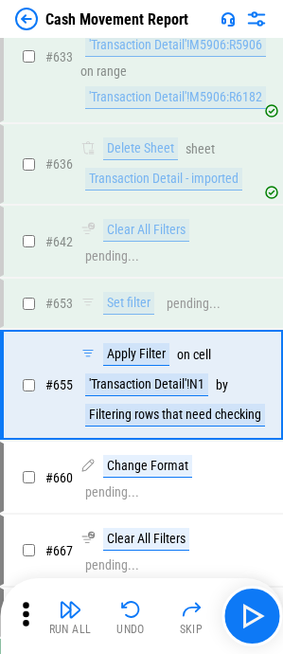
scroll to position [8701, 0]
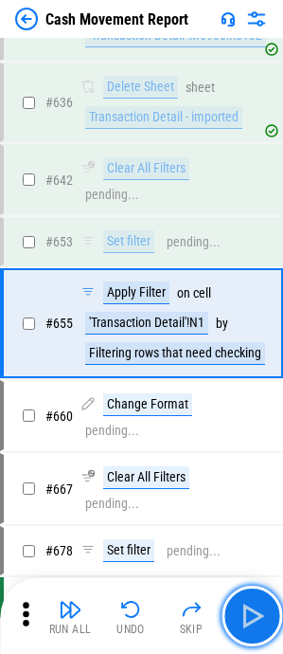
click at [259, 197] on img "button" at bounding box center [252, 616] width 30 height 30
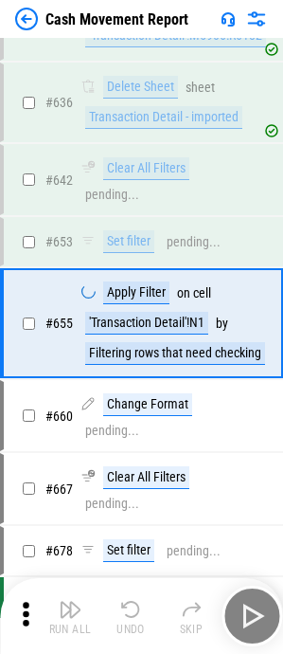
click at [259, 197] on div "Run All Undo Skip" at bounding box center [143, 616] width 264 height 61
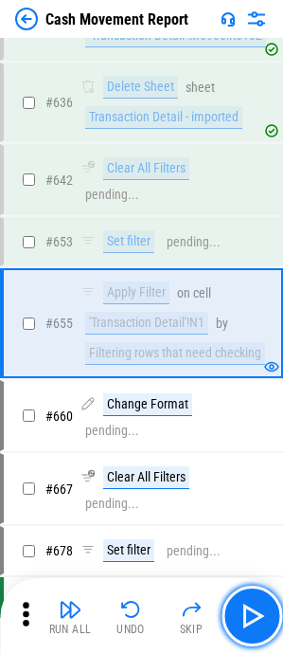
click at [259, 197] on img "button" at bounding box center [252, 616] width 30 height 30
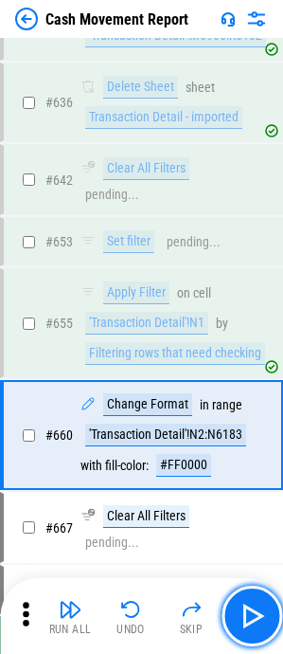
click at [259, 197] on img "button" at bounding box center [252, 616] width 30 height 30
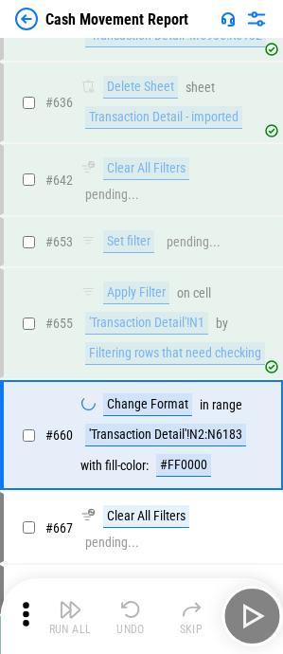
click at [259, 197] on div "Run All Undo Skip" at bounding box center [143, 616] width 264 height 61
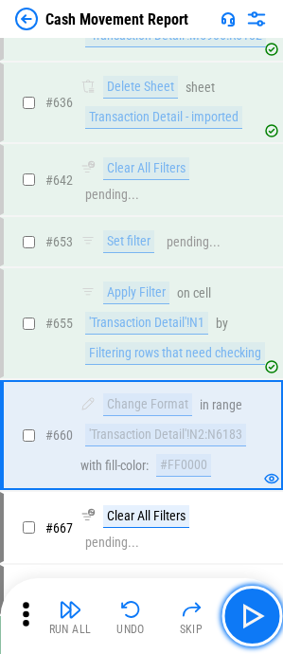
click at [259, 197] on img "button" at bounding box center [252, 616] width 30 height 30
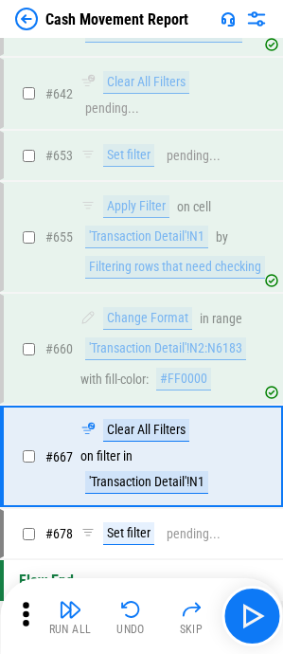
scroll to position [8833, 0]
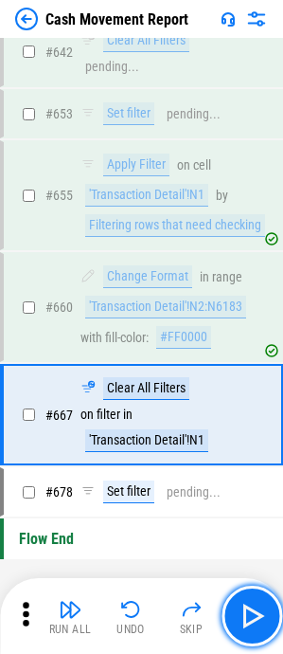
click at [259, 197] on img "button" at bounding box center [252, 616] width 30 height 30
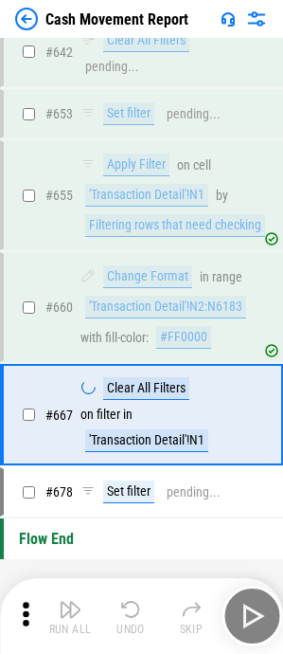
click at [259, 197] on div "Run All Undo Skip" at bounding box center [143, 616] width 264 height 61
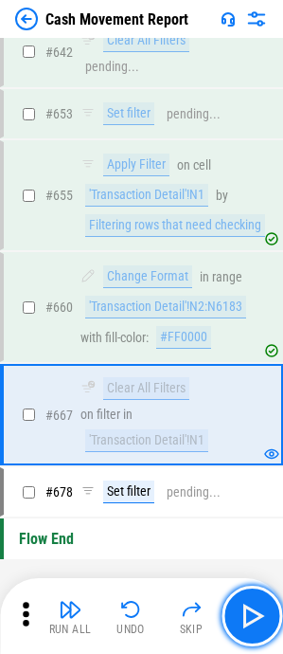
click at [259, 197] on img "button" at bounding box center [252, 616] width 30 height 30
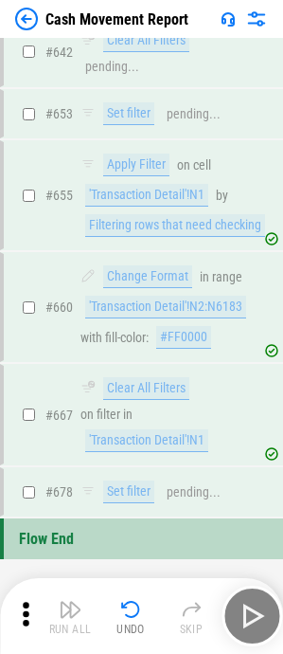
click at [259, 197] on div "Run All Undo Skip" at bounding box center [143, 616] width 264 height 61
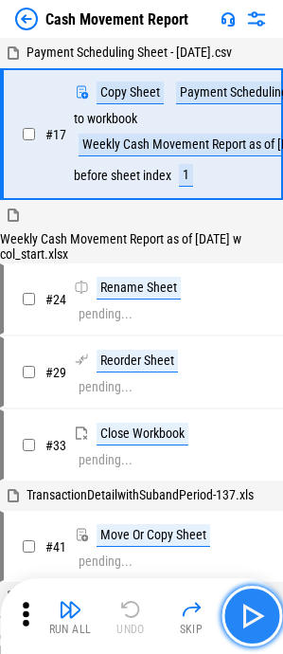
click at [251, 608] on img "button" at bounding box center [252, 616] width 30 height 30
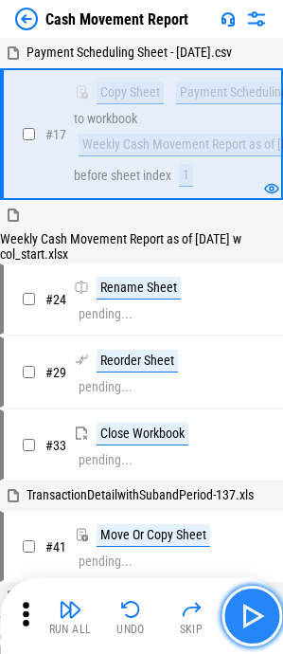
click at [254, 608] on img "button" at bounding box center [252, 616] width 30 height 30
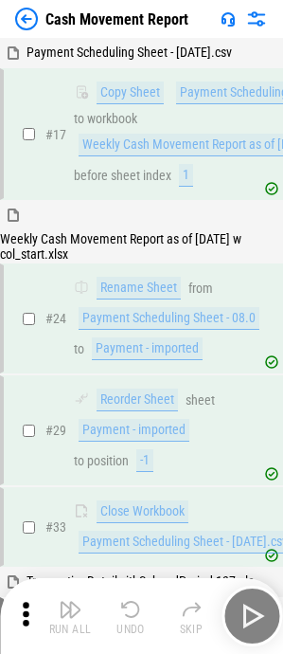
click at [260, 625] on div "Run All Undo Skip" at bounding box center [143, 616] width 264 height 61
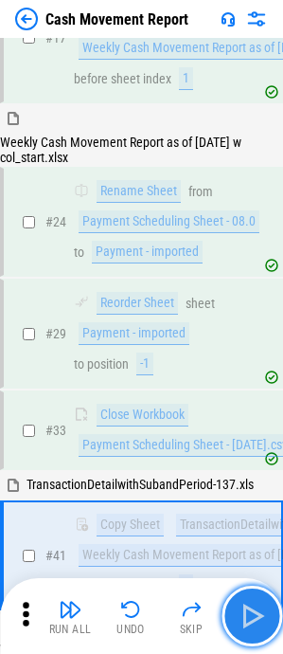
click at [260, 625] on img "button" at bounding box center [252, 616] width 30 height 30
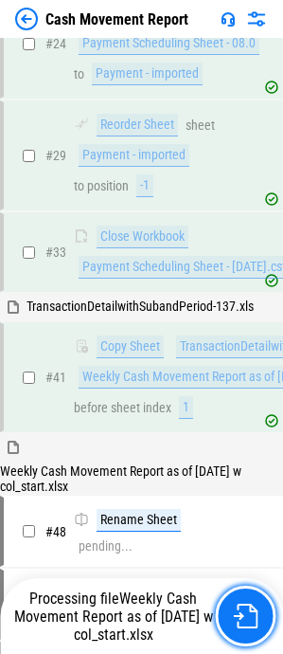
click at [260, 625] on button "button" at bounding box center [245, 616] width 61 height 61
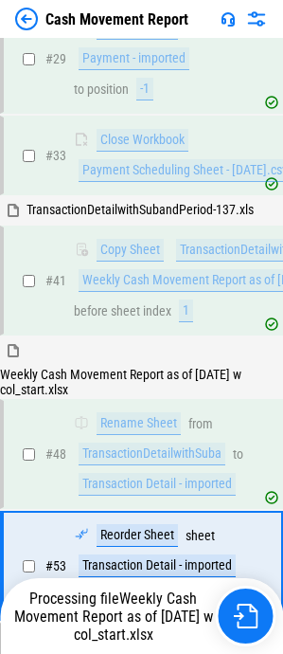
scroll to position [614, 0]
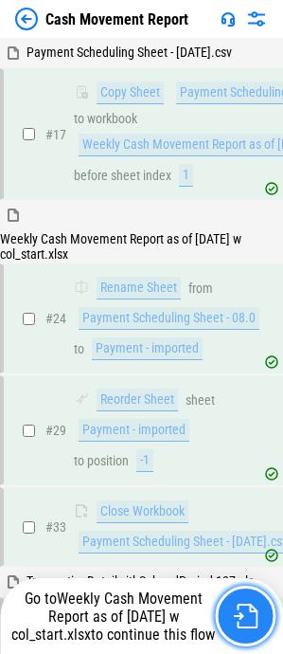
click at [267, 620] on button "button" at bounding box center [245, 616] width 61 height 61
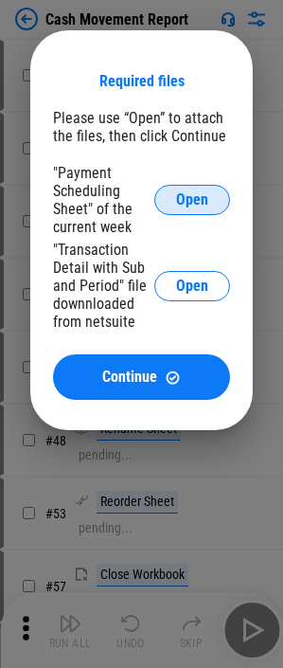
click at [172, 190] on button "Open" at bounding box center [192, 200] width 76 height 30
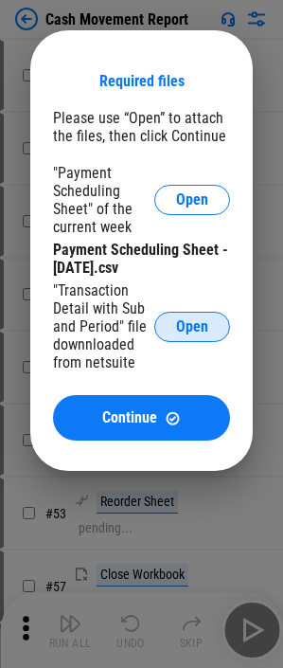
click at [216, 323] on button "Open" at bounding box center [192, 327] width 76 height 30
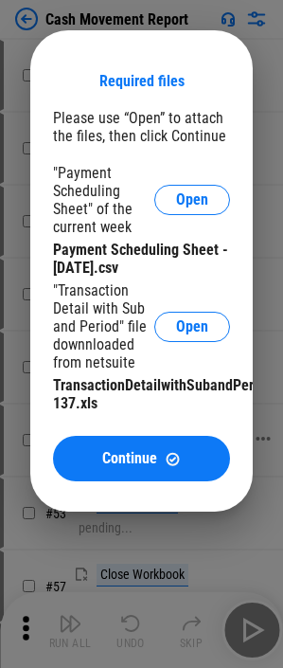
drag, startPoint x: 114, startPoint y: 479, endPoint x: 173, endPoint y: 569, distance: 108.0
click at [114, 479] on button "Continue" at bounding box center [141, 458] width 177 height 45
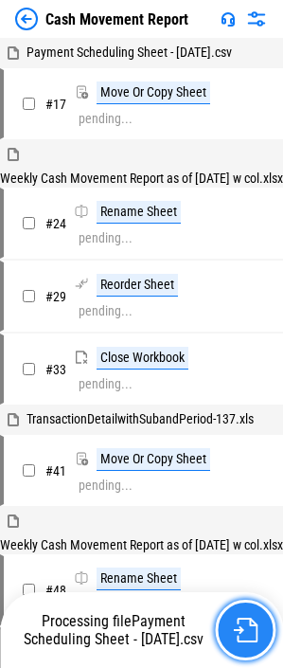
click at [254, 615] on button "button" at bounding box center [245, 630] width 61 height 61
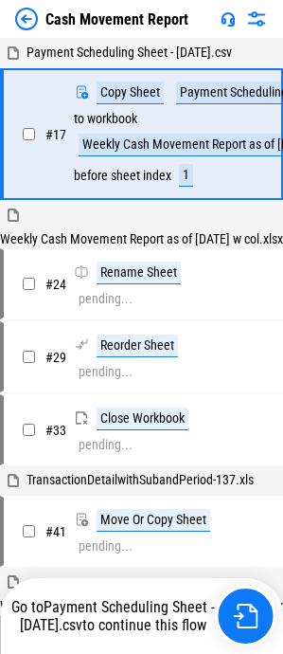
click at [25, 11] on img at bounding box center [26, 19] width 23 height 23
